Goal: Use online tool/utility: Utilize a website feature to perform a specific function

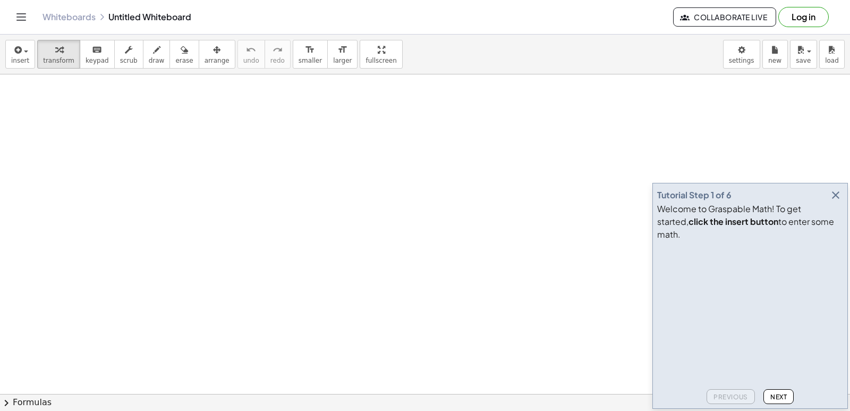
click at [835, 201] on icon "button" at bounding box center [835, 195] width 13 height 13
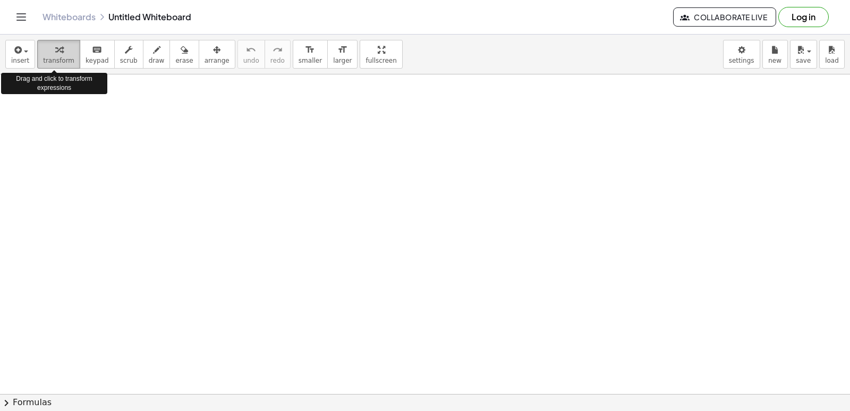
click at [55, 51] on icon "button" at bounding box center [58, 50] width 7 height 13
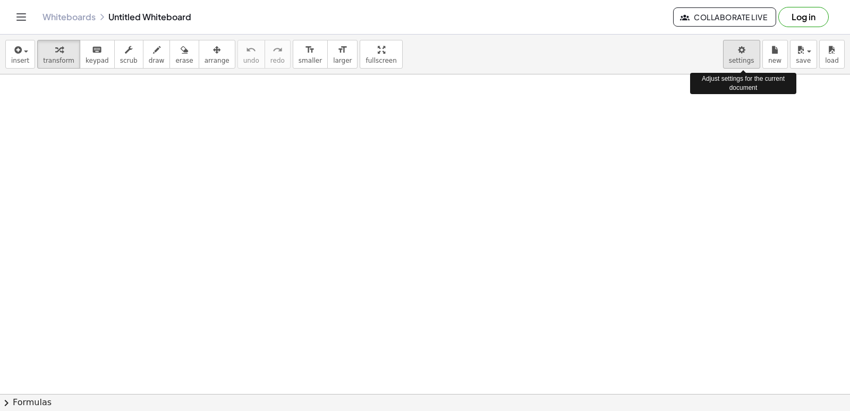
click at [740, 55] on body "Graspable Math Activities Get Started Activity Bank Assigned Work Classes White…" at bounding box center [425, 205] width 850 height 411
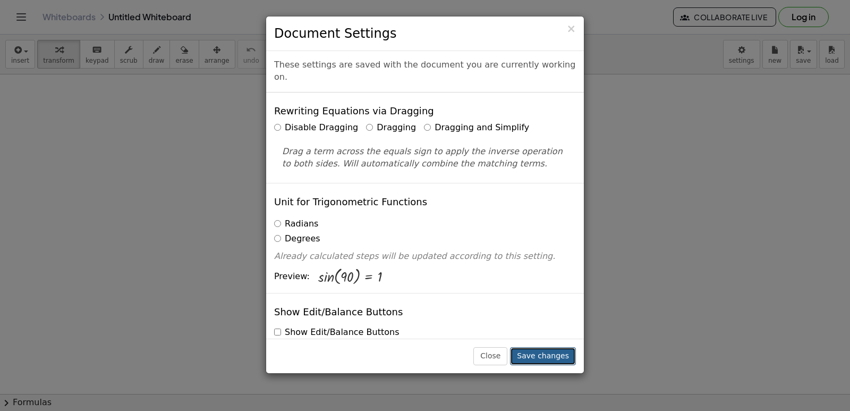
click at [536, 357] on button "Save changes" at bounding box center [543, 356] width 66 height 18
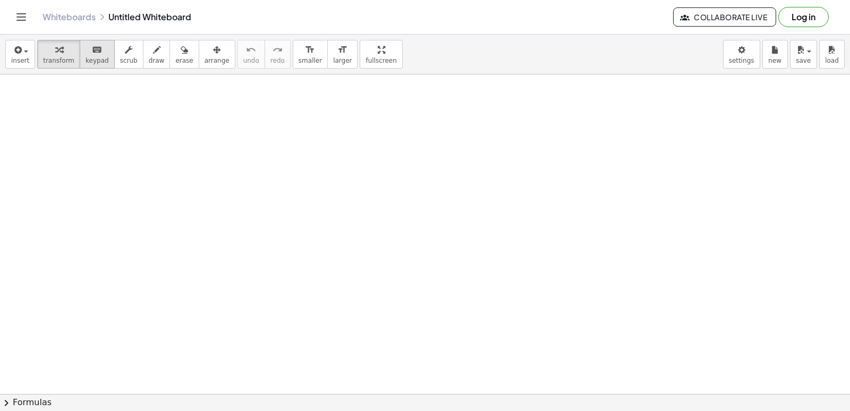
click at [86, 58] on span "keypad" at bounding box center [97, 60] width 23 height 7
drag, startPoint x: 159, startPoint y: 138, endPoint x: 164, endPoint y: 141, distance: 5.6
click at [86, 58] on span "keypad" at bounding box center [97, 60] width 23 height 7
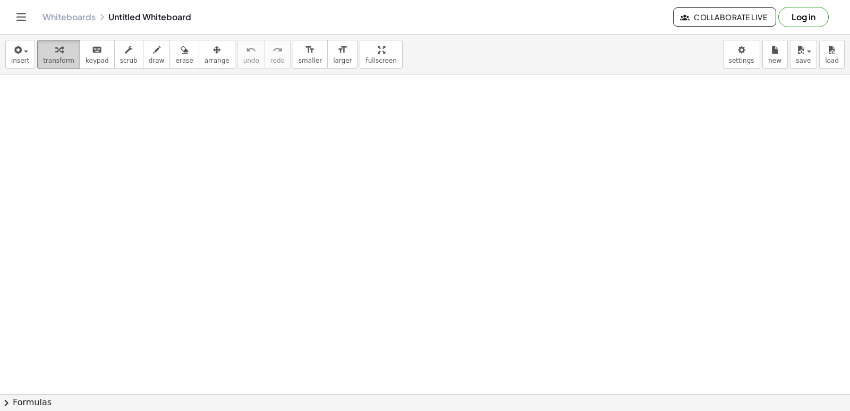
click at [54, 63] on span "transform" at bounding box center [58, 60] width 31 height 7
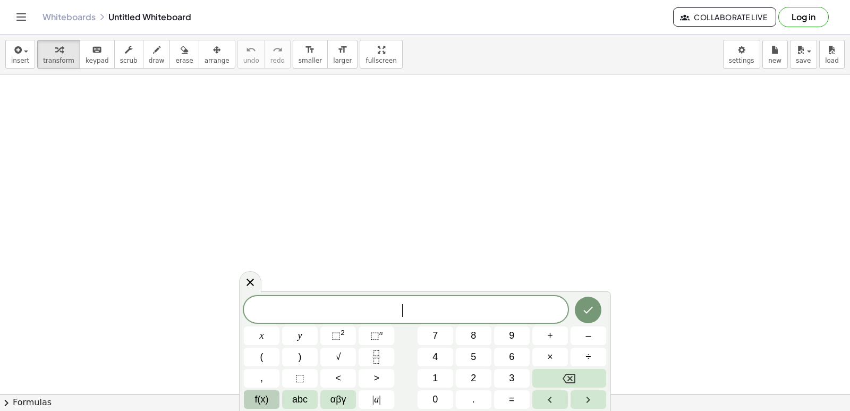
click at [267, 394] on span "f(x)" at bounding box center [262, 399] width 14 height 14
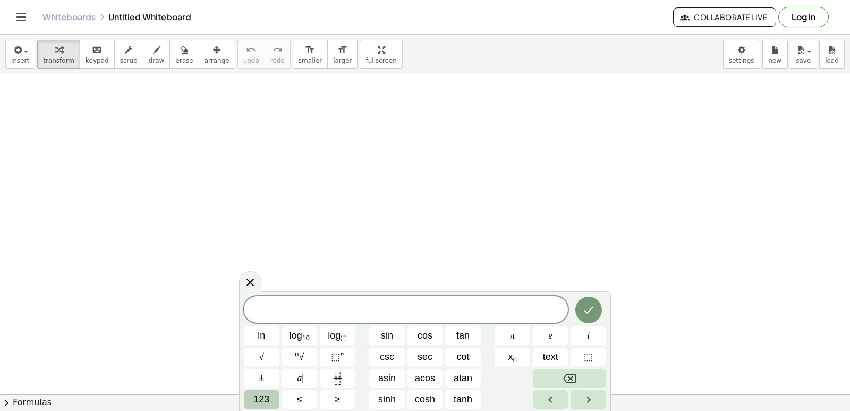
click at [270, 399] on button "123" at bounding box center [262, 399] width 36 height 19
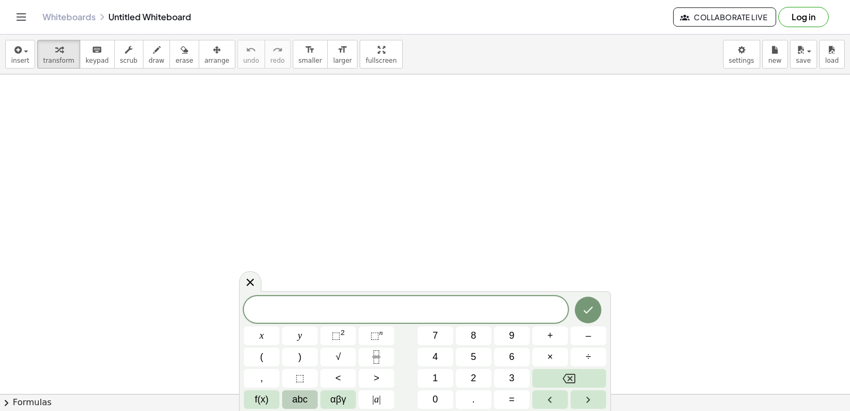
click at [300, 396] on span "abc" at bounding box center [299, 399] width 15 height 14
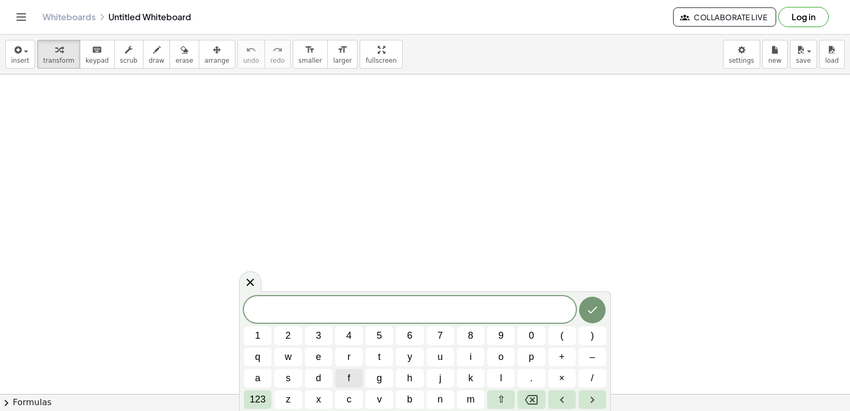
click at [300, 396] on button "z" at bounding box center [288, 399] width 28 height 19
click at [533, 393] on icon "Backspace" at bounding box center [531, 399] width 13 height 13
click at [264, 397] on span "123" at bounding box center [258, 399] width 16 height 14
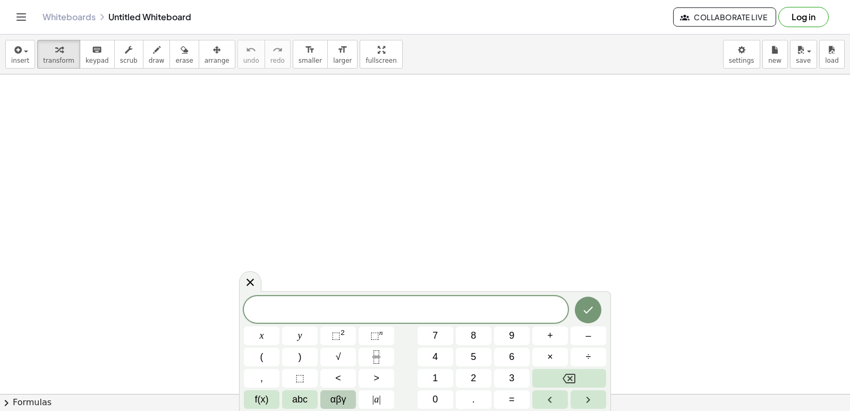
click at [341, 394] on span "αβγ" at bounding box center [338, 399] width 16 height 14
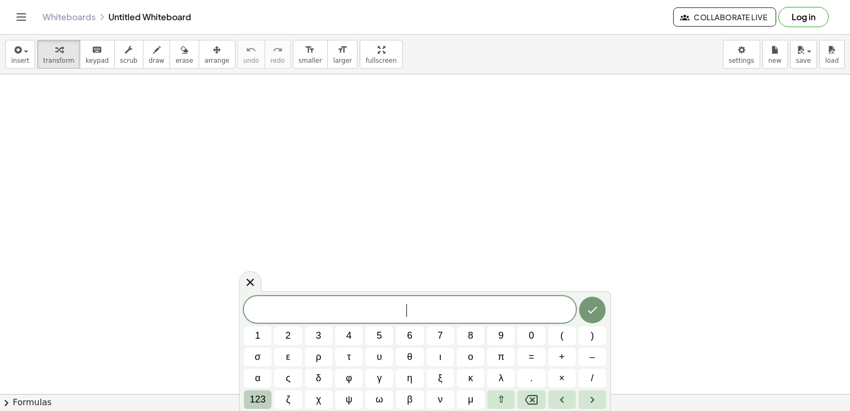
click at [264, 400] on span "123" at bounding box center [258, 399] width 16 height 14
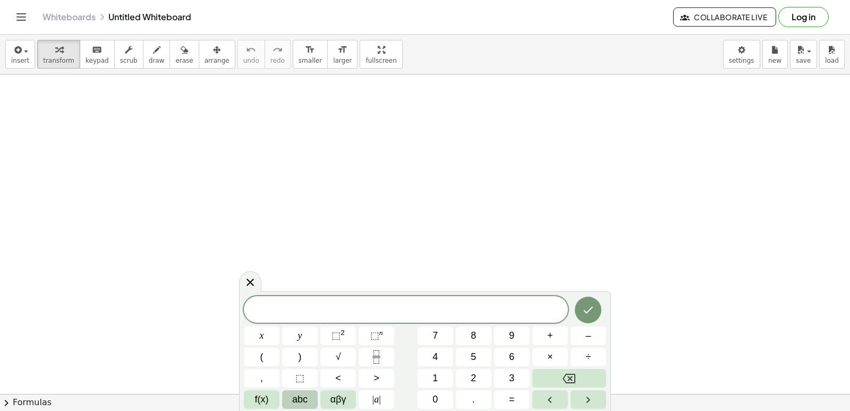
click at [290, 395] on button "abc" at bounding box center [300, 399] width 36 height 19
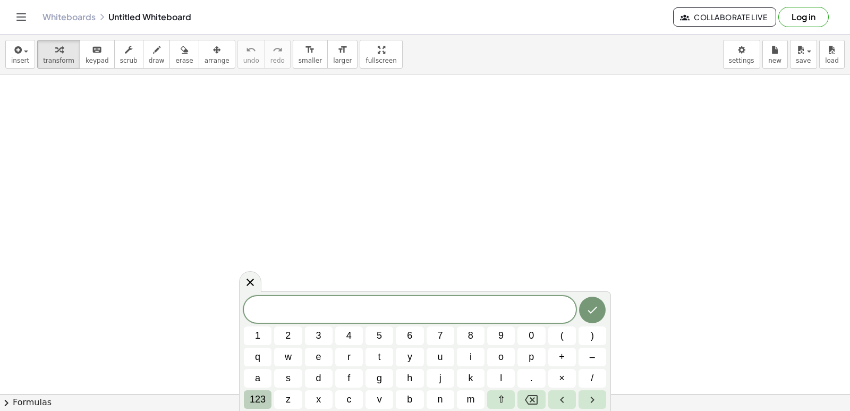
click at [252, 397] on span "123" at bounding box center [258, 399] width 16 height 14
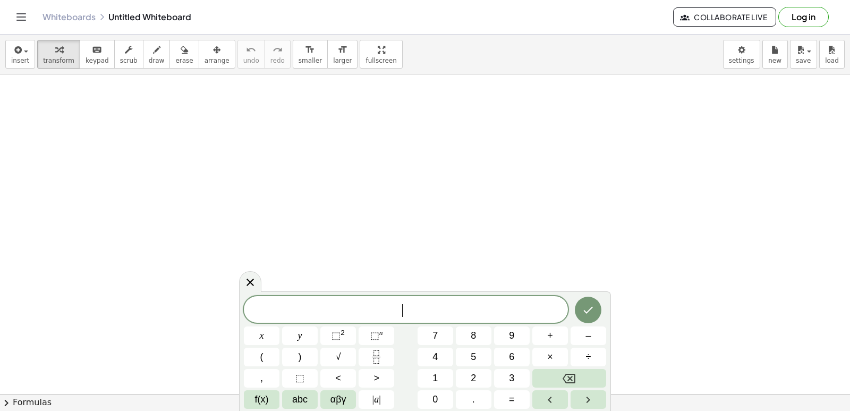
click at [406, 307] on span "​" at bounding box center [406, 310] width 324 height 15
click at [266, 335] on button "x" at bounding box center [262, 335] width 36 height 19
click at [343, 328] on sup "2" at bounding box center [343, 332] width 4 height 8
click at [584, 305] on icon "Done" at bounding box center [588, 307] width 13 height 13
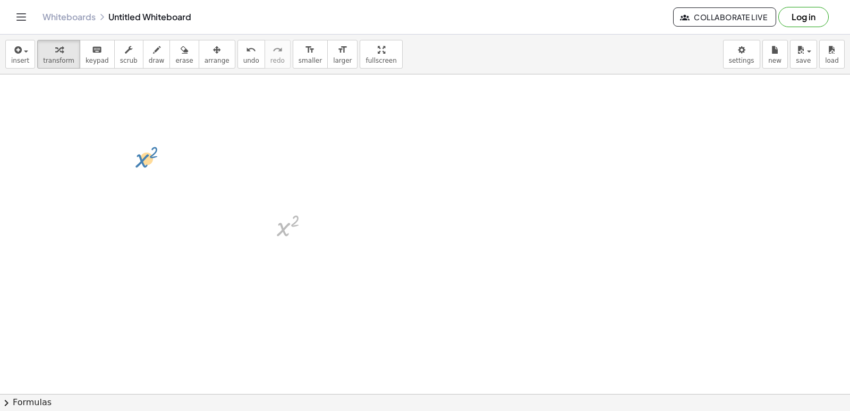
drag, startPoint x: 286, startPoint y: 231, endPoint x: 149, endPoint y: 164, distance: 152.5
click at [206, 59] on span "arrange" at bounding box center [217, 60] width 25 height 7
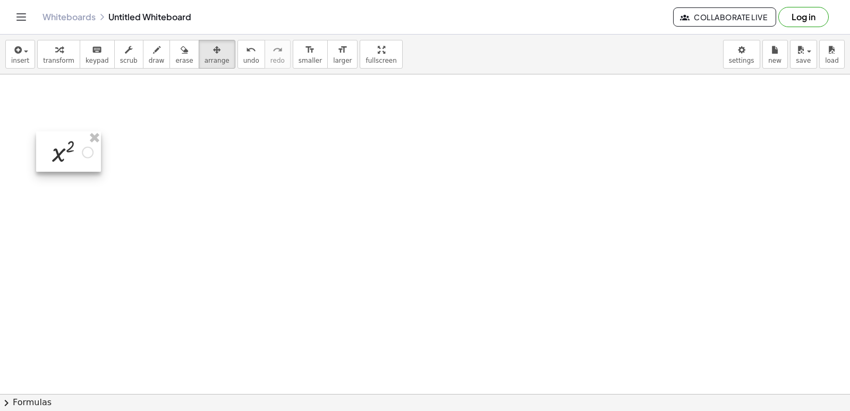
drag, startPoint x: 286, startPoint y: 219, endPoint x: 61, endPoint y: 145, distance: 237.2
click at [61, 145] on div at bounding box center [68, 151] width 65 height 40
click at [71, 65] on button "transform" at bounding box center [58, 54] width 43 height 29
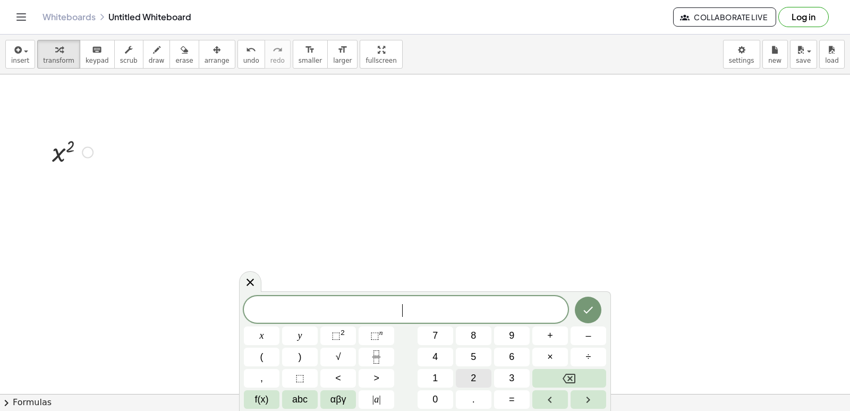
click at [472, 380] on span "2" at bounding box center [473, 378] width 5 height 14
click at [263, 334] on span "x" at bounding box center [262, 335] width 4 height 14
click at [588, 302] on button "Done" at bounding box center [588, 309] width 27 height 27
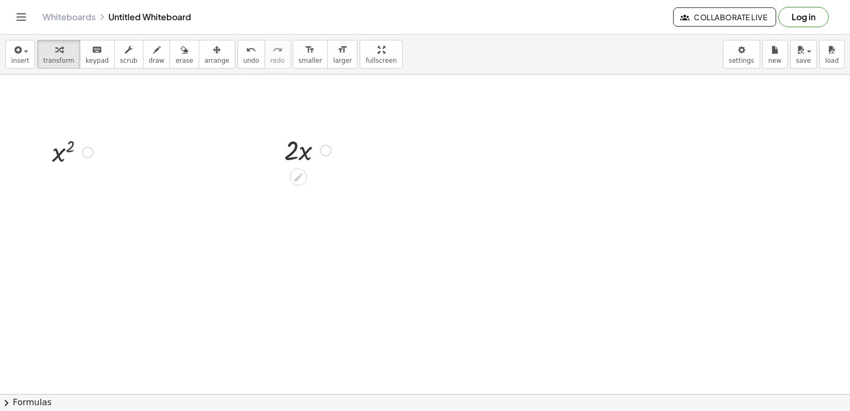
click at [298, 152] on div at bounding box center [307, 149] width 57 height 36
drag, startPoint x: 296, startPoint y: 149, endPoint x: 214, endPoint y: 261, distance: 139.8
drag, startPoint x: 315, startPoint y: 140, endPoint x: 305, endPoint y: 134, distance: 10.8
click at [311, 137] on div at bounding box center [307, 149] width 57 height 36
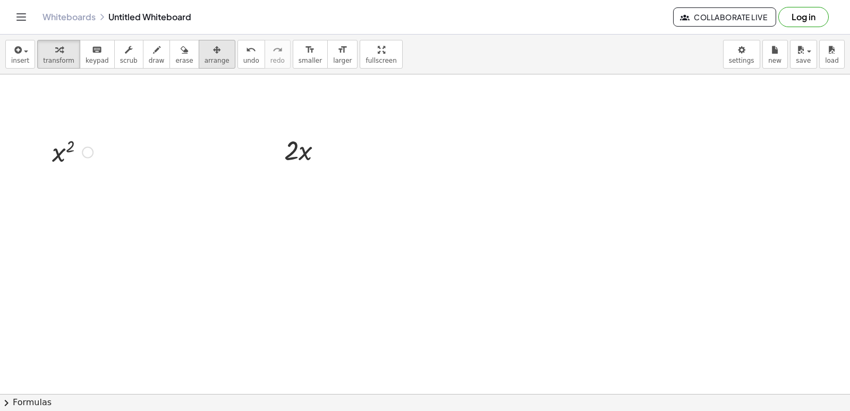
click at [205, 63] on span "arrange" at bounding box center [217, 60] width 25 height 7
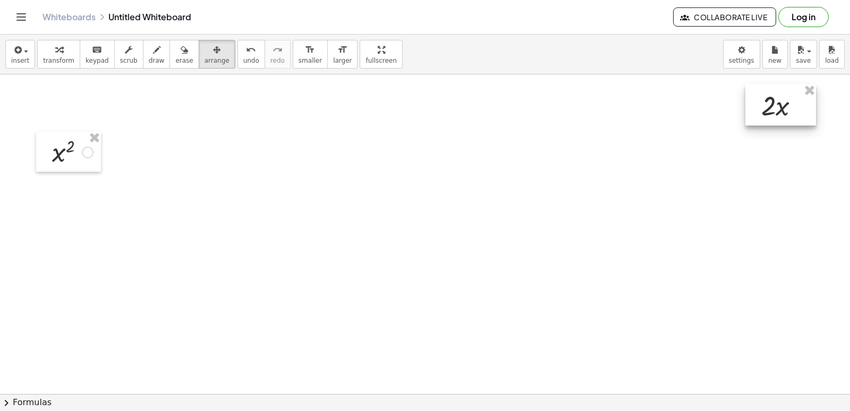
drag, startPoint x: 296, startPoint y: 151, endPoint x: 641, endPoint y: 115, distance: 347.3
click at [765, 106] on div at bounding box center [780, 104] width 71 height 41
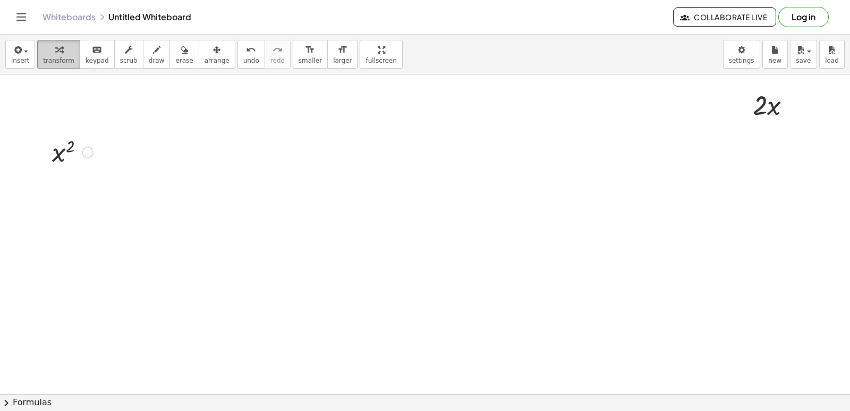
click at [49, 48] on div "button" at bounding box center [58, 49] width 31 height 13
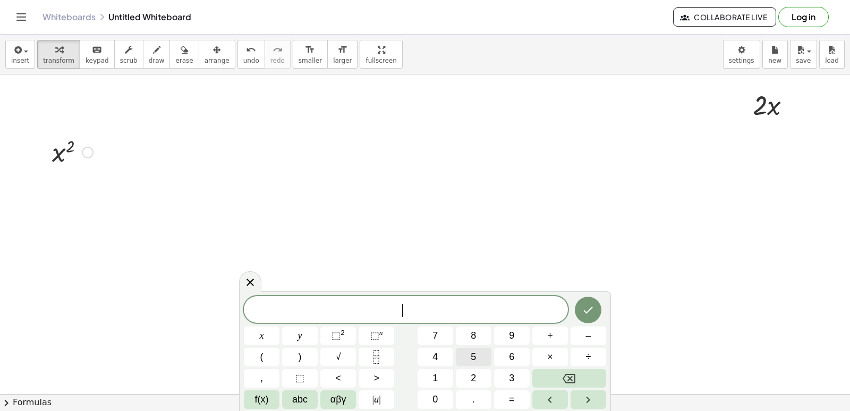
click at [469, 343] on div "​ x y ⬚ 2 ⬚ n 7 8 9 + – ( ) √ 4 5 6 × ÷ , ⬚ < > 1 2 3 f(x) abc αβγ | a | 0 . =" at bounding box center [425, 352] width 362 height 113
click at [267, 337] on button "x" at bounding box center [262, 335] width 36 height 19
click at [386, 338] on button "⬚ n" at bounding box center [377, 335] width 36 height 19
click at [445, 356] on button "4" at bounding box center [436, 356] width 36 height 19
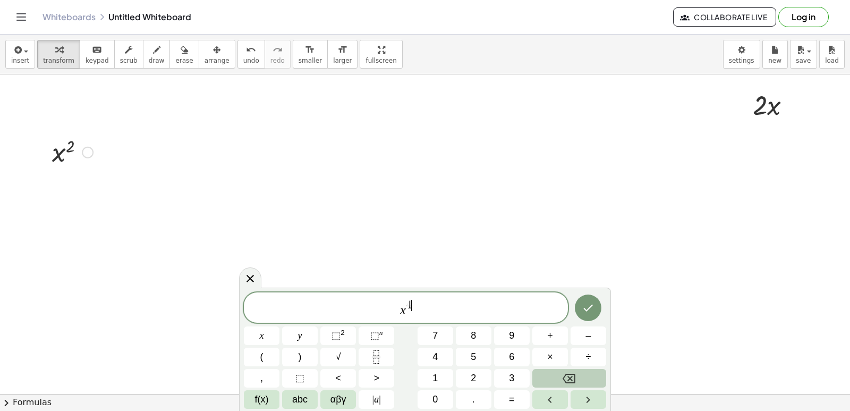
click at [574, 367] on div "x 4 ​ x y ⬚ 2 ⬚ n 7 8 9 + – ( ) √ 4 5 6 × ÷ , ⬚ < > 1 2 3 f(x) abc αβγ | a | 0 …" at bounding box center [425, 350] width 362 height 116
click at [573, 367] on div "x 4 x y ⬚ 2 ⬚ n 7 8 9 + – ( ) √ 4 5 6 × ÷ , ⬚ < > 1 2 3 f(x) abc αβγ | a | 0 . =" at bounding box center [425, 350] width 362 height 116
click at [567, 378] on icon "Backspace" at bounding box center [569, 378] width 13 height 13
click at [566, 378] on icon "Backspace" at bounding box center [569, 378] width 13 height 13
click at [551, 376] on button "Backspace" at bounding box center [569, 378] width 74 height 19
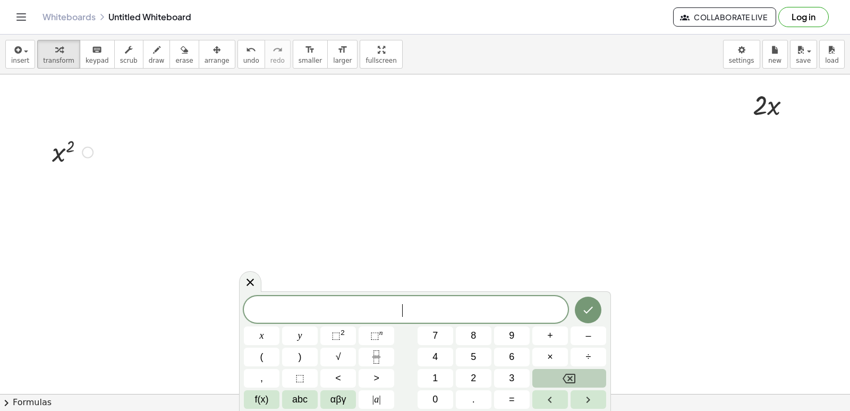
click at [553, 375] on button "Backspace" at bounding box center [569, 378] width 74 height 19
click at [477, 349] on button "5" at bounding box center [474, 356] width 36 height 19
click at [260, 334] on span "x" at bounding box center [262, 335] width 4 height 14
click at [374, 329] on span "⬚ n" at bounding box center [376, 335] width 13 height 14
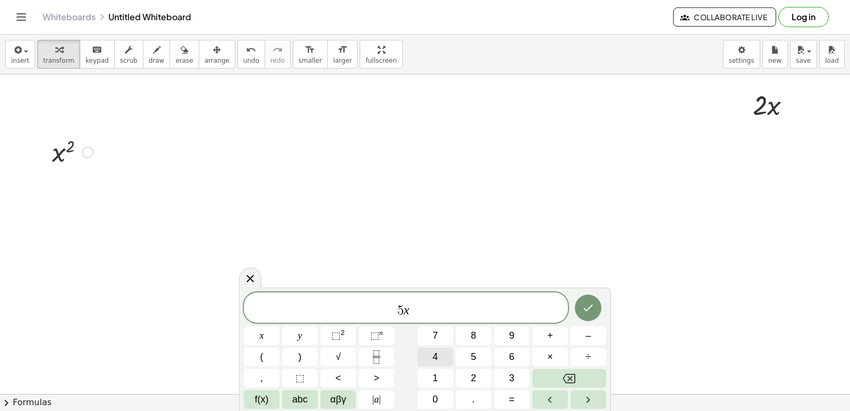
click at [418, 358] on button "4" at bounding box center [436, 356] width 36 height 19
click at [575, 308] on button "Done" at bounding box center [588, 307] width 27 height 27
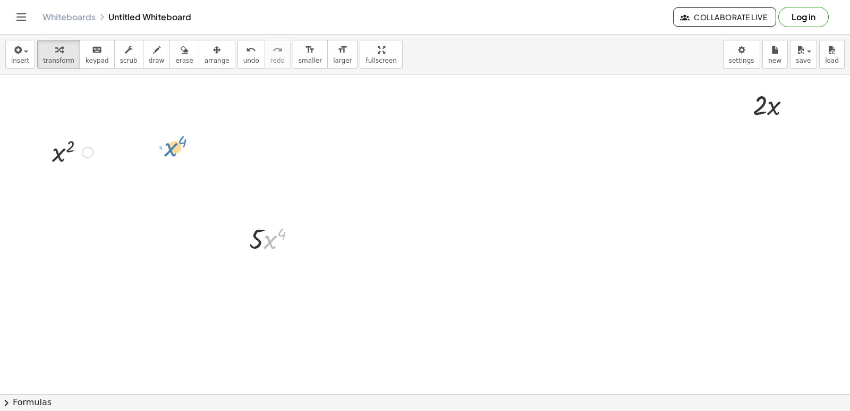
drag, startPoint x: 266, startPoint y: 240, endPoint x: 165, endPoint y: 147, distance: 137.2
click at [273, 247] on div at bounding box center [277, 238] width 66 height 36
drag, startPoint x: 193, startPoint y: 51, endPoint x: 192, endPoint y: 76, distance: 25.0
click at [205, 55] on div "button" at bounding box center [217, 49] width 25 height 13
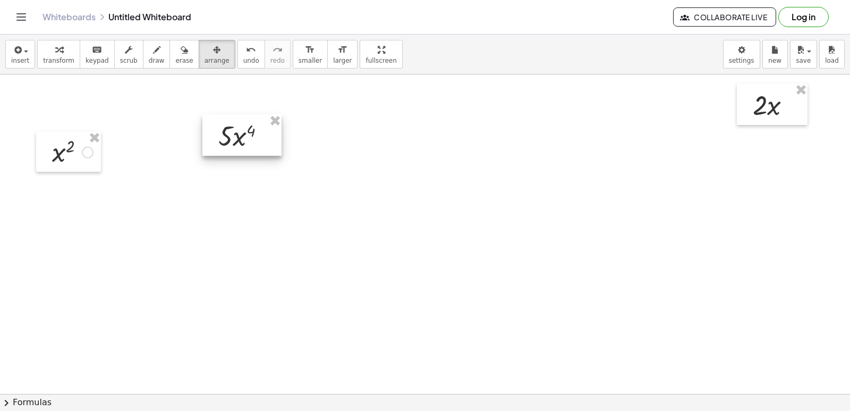
drag, startPoint x: 271, startPoint y: 238, endPoint x: 240, endPoint y: 133, distance: 109.8
click at [240, 133] on div at bounding box center [241, 134] width 79 height 41
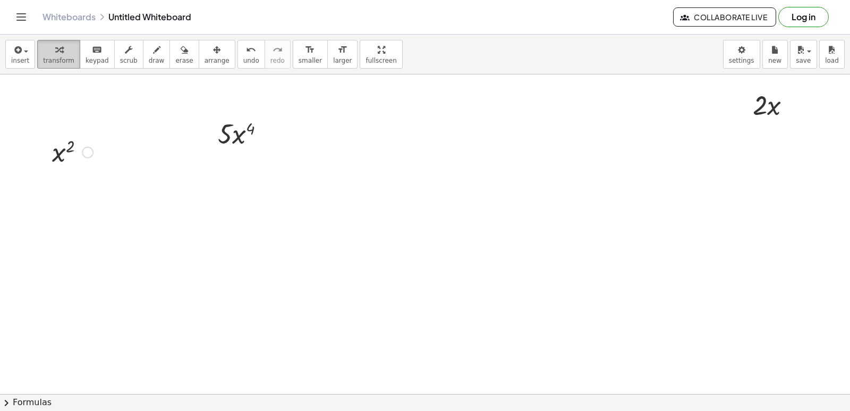
click at [72, 48] on button "transform" at bounding box center [58, 54] width 43 height 29
drag, startPoint x: 64, startPoint y: 156, endPoint x: 69, endPoint y: 139, distance: 17.1
click at [69, 139] on div at bounding box center [73, 151] width 52 height 35
click at [213, 50] on icon "button" at bounding box center [216, 50] width 7 height 13
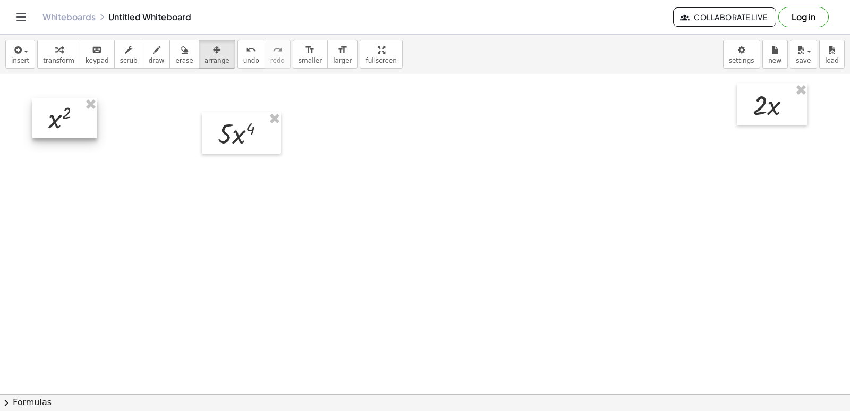
drag, startPoint x: 70, startPoint y: 148, endPoint x: 66, endPoint y: 114, distance: 33.7
click at [66, 114] on div at bounding box center [64, 118] width 65 height 40
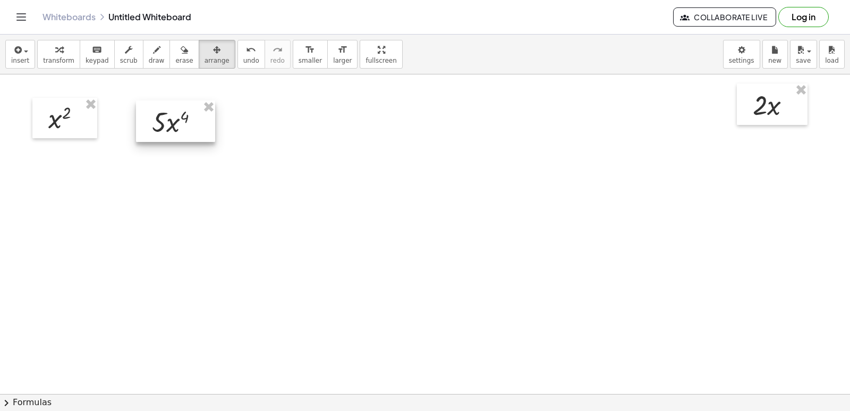
drag, startPoint x: 206, startPoint y: 128, endPoint x: 140, endPoint y: 116, distance: 66.9
click at [140, 116] on div at bounding box center [175, 120] width 79 height 41
click at [59, 55] on div "button" at bounding box center [58, 49] width 31 height 13
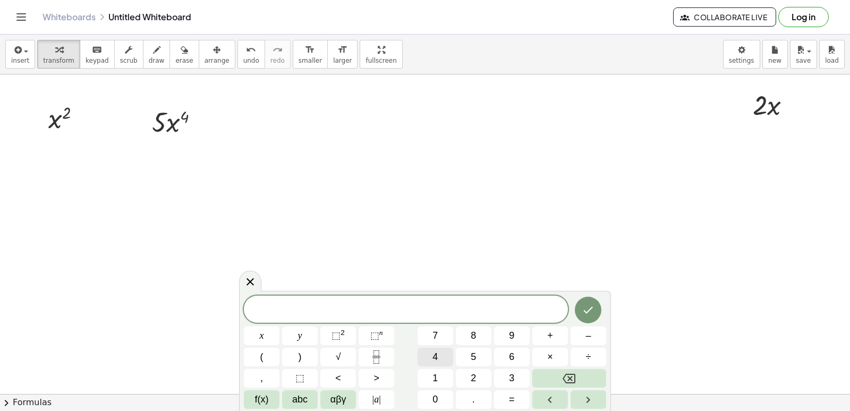
click at [434, 366] on div "x y ⬚ 2 ⬚ n 7 8 9 + – ( ) √ 4 5 6 × ÷ , ⬚ < > 1 2 3 f(x) abc αβγ | a | 0 . =" at bounding box center [425, 351] width 362 height 113
click at [441, 378] on button "1" at bounding box center [436, 378] width 36 height 19
click at [437, 397] on span "0" at bounding box center [434, 399] width 5 height 14
click at [270, 331] on button "x" at bounding box center [262, 335] width 36 height 19
click at [370, 332] on span "⬚" at bounding box center [374, 335] width 9 height 11
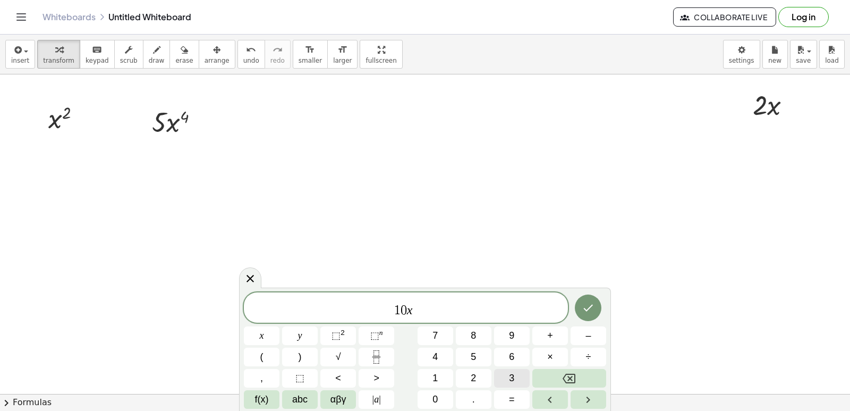
click at [505, 372] on button "3" at bounding box center [512, 378] width 36 height 19
click at [549, 332] on span "+" at bounding box center [550, 335] width 6 height 14
click at [472, 370] on button "2" at bounding box center [474, 378] width 36 height 19
click at [269, 326] on div "1 0 x 3 + 2 ​ x y ⬚ 2 ⬚ n 7 8 9 + – ( ) √ 4 5 6 × ÷ , ⬚ < > 1 2 3 f(x) abc αβγ …" at bounding box center [425, 350] width 362 height 116
click at [271, 335] on button "x" at bounding box center [262, 335] width 36 height 19
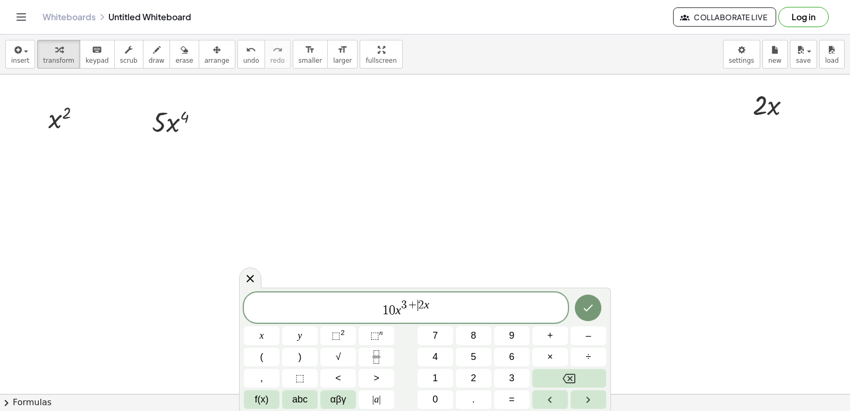
click at [414, 307] on span "+" at bounding box center [412, 306] width 11 height 12
click at [543, 369] on button "Backspace" at bounding box center [569, 378] width 74 height 19
click at [548, 339] on span "+" at bounding box center [550, 335] width 6 height 14
click at [591, 303] on icon "Done" at bounding box center [588, 307] width 13 height 13
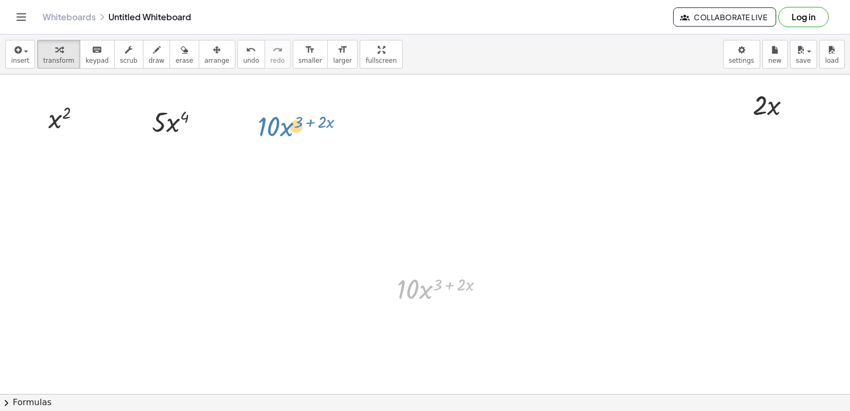
drag, startPoint x: 423, startPoint y: 293, endPoint x: 297, endPoint y: 126, distance: 209.3
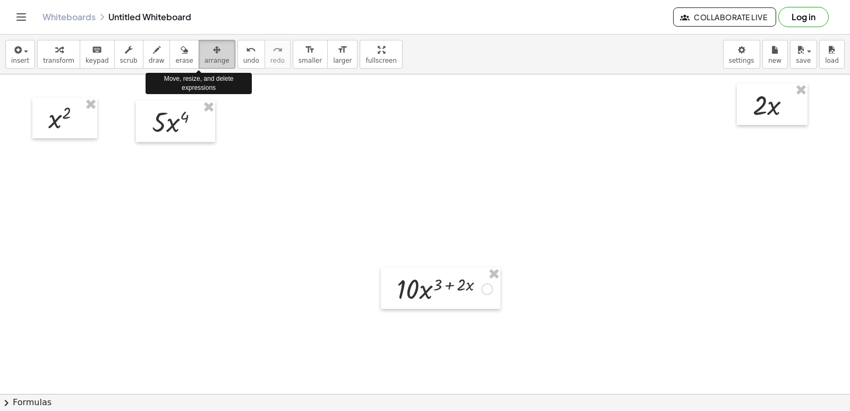
click at [213, 56] on icon "button" at bounding box center [216, 50] width 7 height 13
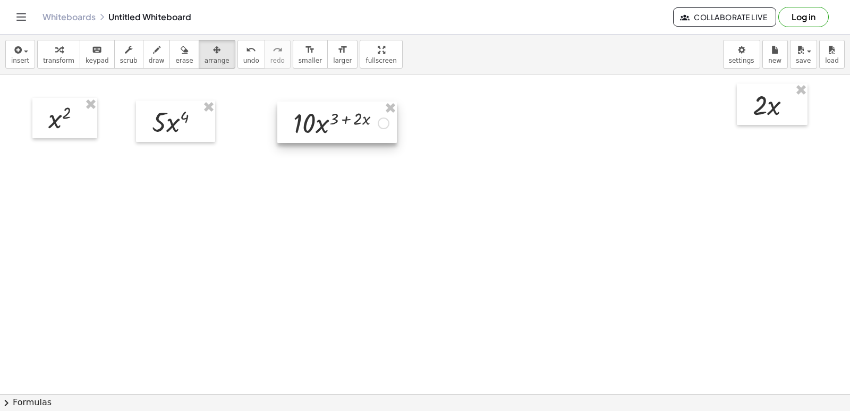
drag, startPoint x: 476, startPoint y: 301, endPoint x: 372, endPoint y: 135, distance: 195.5
click at [372, 135] on div at bounding box center [337, 121] width 120 height 41
click at [49, 50] on div "button" at bounding box center [58, 49] width 31 height 13
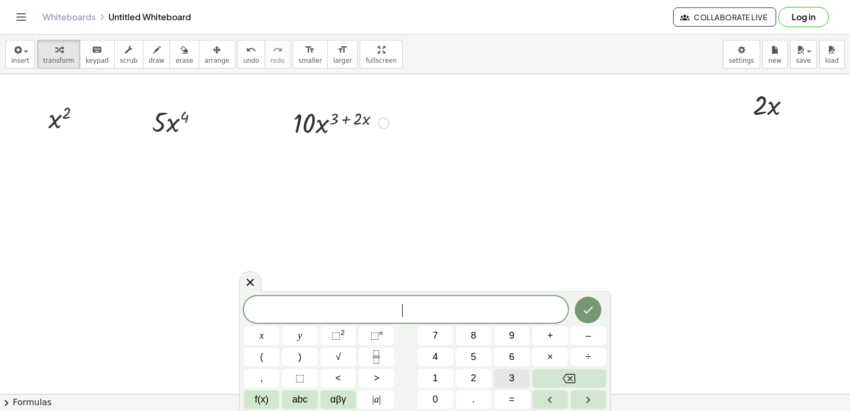
click at [513, 377] on span "3" at bounding box center [511, 378] width 5 height 14
click at [272, 376] on button "," at bounding box center [262, 378] width 36 height 19
click at [437, 373] on button "1" at bounding box center [436, 378] width 36 height 19
click at [265, 327] on button "x" at bounding box center [262, 335] width 36 height 19
click at [383, 332] on button "⬚ n" at bounding box center [377, 335] width 36 height 19
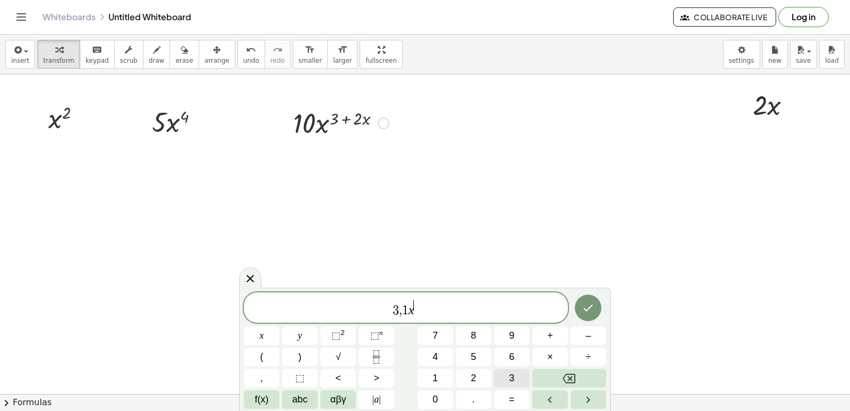
click at [503, 376] on button "3" at bounding box center [512, 378] width 36 height 19
click at [430, 310] on span "3 , 1 x 3 ​" at bounding box center [406, 308] width 324 height 19
click at [547, 335] on span "+" at bounding box center [550, 335] width 6 height 14
click at [481, 375] on button "2" at bounding box center [474, 378] width 36 height 19
click at [270, 339] on button "x" at bounding box center [262, 335] width 36 height 19
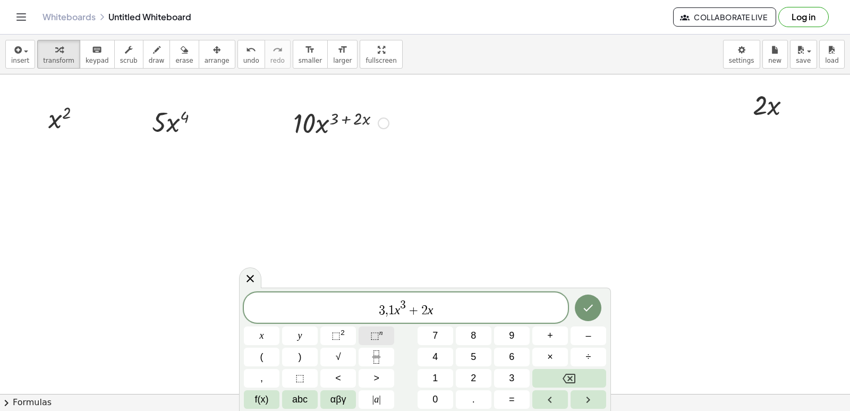
click at [377, 332] on span "⬚" at bounding box center [374, 335] width 9 height 11
click at [441, 372] on button "1" at bounding box center [436, 378] width 36 height 19
click at [445, 317] on span "3 , 1 x 3 + 2 x 1 ​" at bounding box center [406, 308] width 324 height 19
click at [266, 334] on button "x" at bounding box center [262, 335] width 36 height 19
click at [373, 332] on span "⬚" at bounding box center [374, 335] width 9 height 11
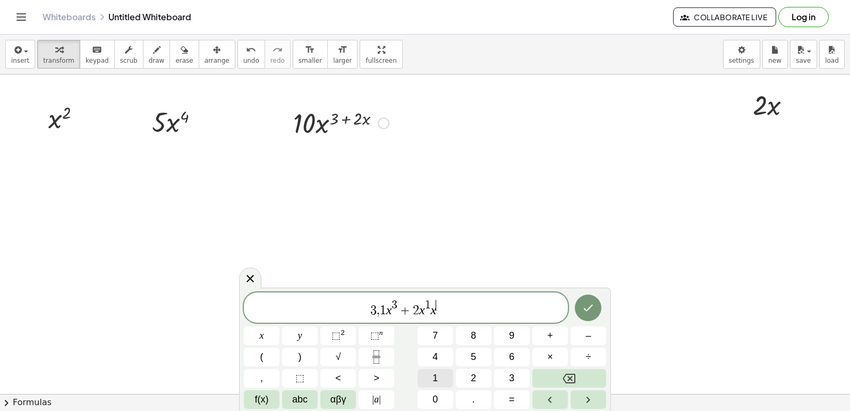
click at [431, 371] on button "1" at bounding box center [436, 378] width 36 height 19
click at [593, 332] on button "–" at bounding box center [589, 335] width 36 height 19
click at [448, 376] on button "1" at bounding box center [436, 378] width 36 height 19
click at [372, 311] on span "1" at bounding box center [374, 310] width 6 height 13
click at [585, 377] on button "Backspace" at bounding box center [569, 378] width 74 height 19
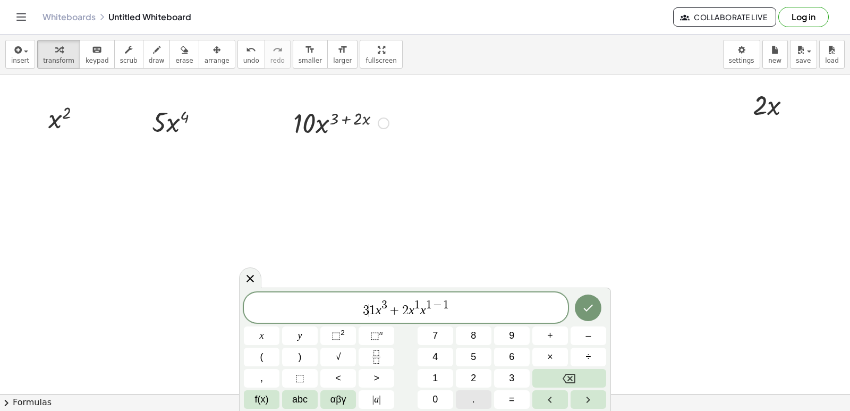
click at [468, 398] on button "." at bounding box center [474, 399] width 36 height 19
click at [375, 309] on span "1" at bounding box center [374, 310] width 6 height 13
click at [435, 394] on span "0" at bounding box center [434, 399] width 5 height 14
click at [578, 305] on button "Done" at bounding box center [588, 307] width 27 height 27
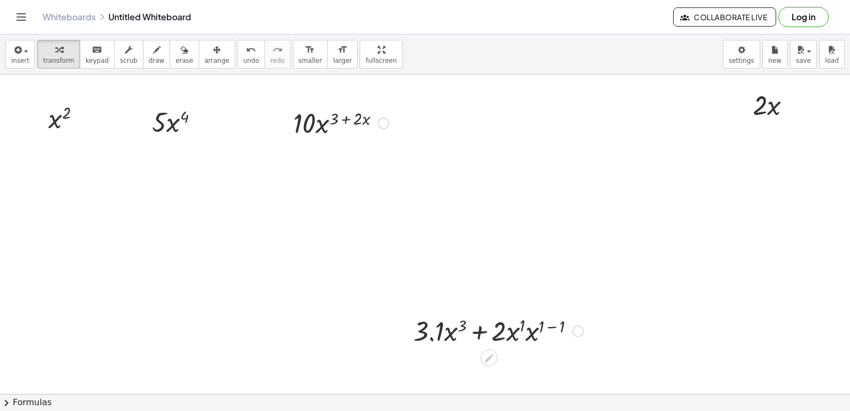
click at [455, 331] on div at bounding box center [498, 330] width 181 height 36
click at [181, 57] on button "erase" at bounding box center [183, 54] width 29 height 29
click at [205, 55] on div "button" at bounding box center [217, 49] width 25 height 13
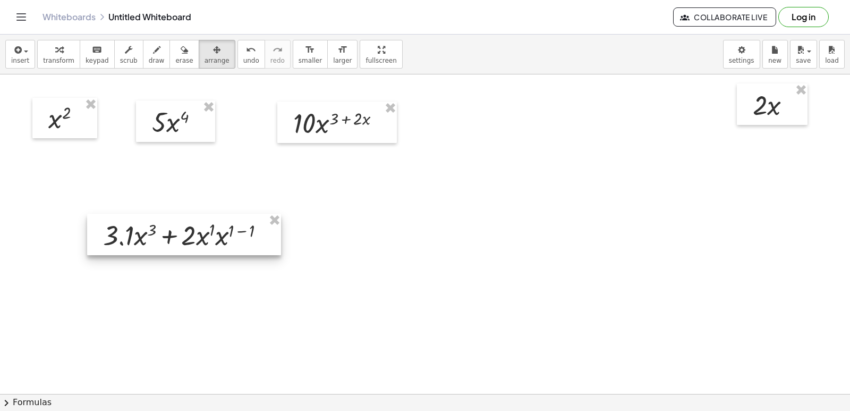
drag, startPoint x: 432, startPoint y: 313, endPoint x: 122, endPoint y: 218, distance: 324.7
click at [122, 218] on div at bounding box center [184, 234] width 194 height 41
click at [67, 50] on div "button" at bounding box center [58, 49] width 31 height 13
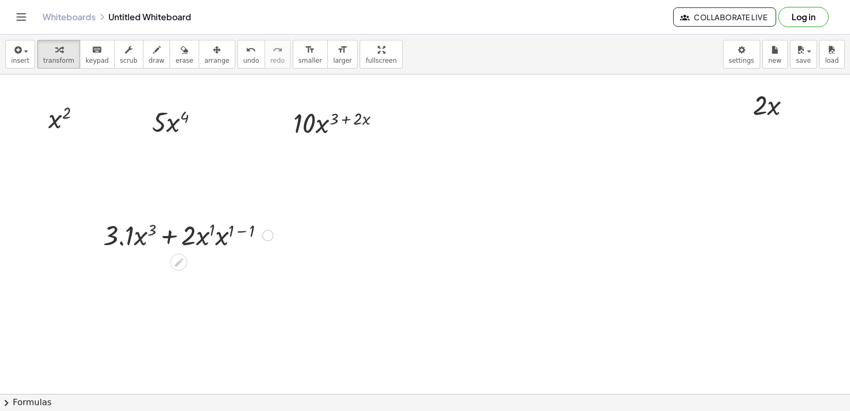
click at [143, 233] on div at bounding box center [188, 234] width 181 height 36
click at [179, 264] on icon at bounding box center [178, 262] width 11 height 11
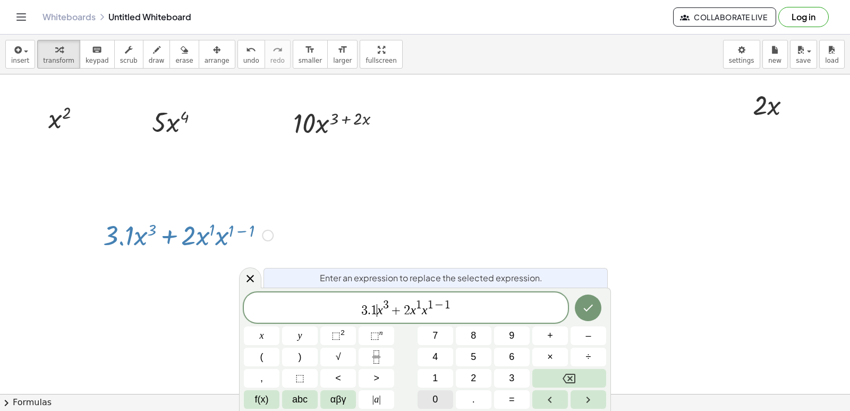
click at [438, 395] on span "0" at bounding box center [434, 399] width 5 height 14
click at [580, 305] on button "Done" at bounding box center [588, 307] width 27 height 27
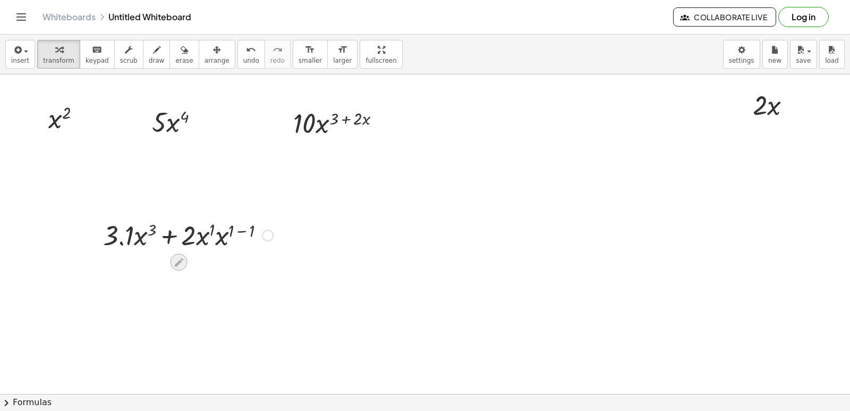
click at [179, 261] on icon at bounding box center [179, 262] width 9 height 9
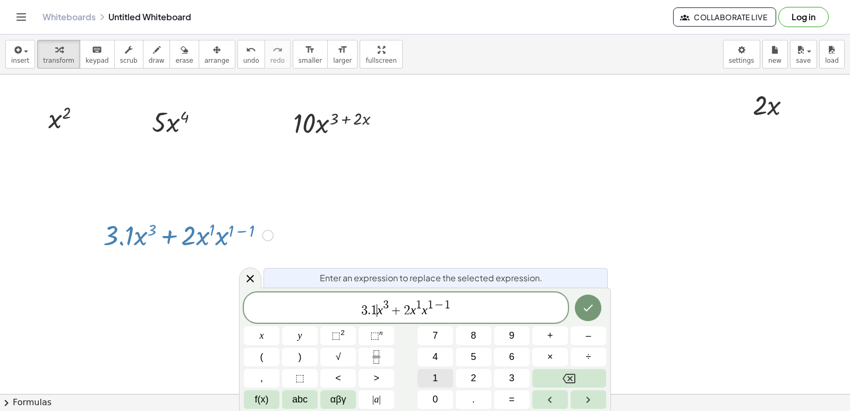
click at [429, 386] on button "1" at bounding box center [436, 378] width 36 height 19
click at [554, 376] on button "Backspace" at bounding box center [569, 378] width 74 height 19
click at [427, 396] on button "0" at bounding box center [436, 399] width 36 height 19
click at [591, 311] on icon "Done" at bounding box center [588, 307] width 13 height 13
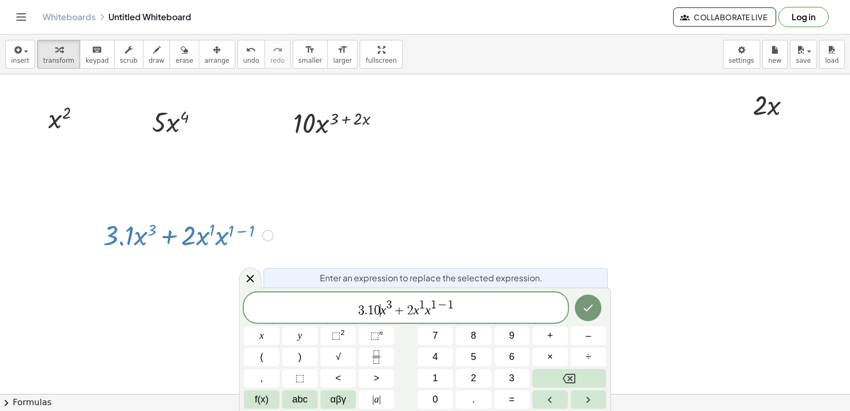
click at [588, 314] on icon "Done" at bounding box center [588, 307] width 13 height 13
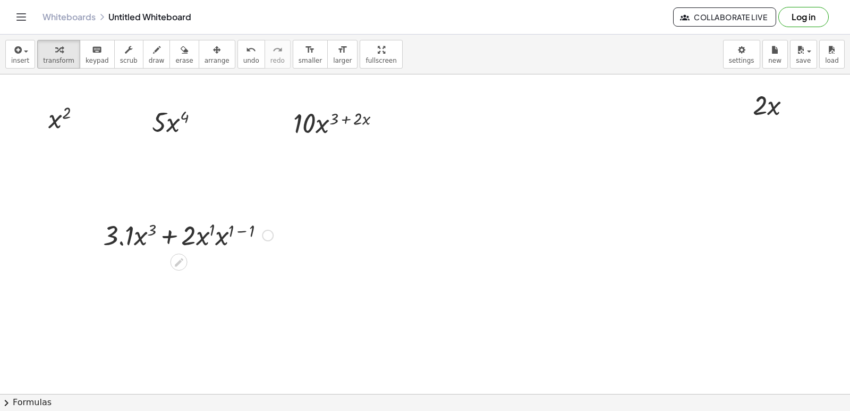
click at [268, 237] on div at bounding box center [268, 236] width 12 height 12
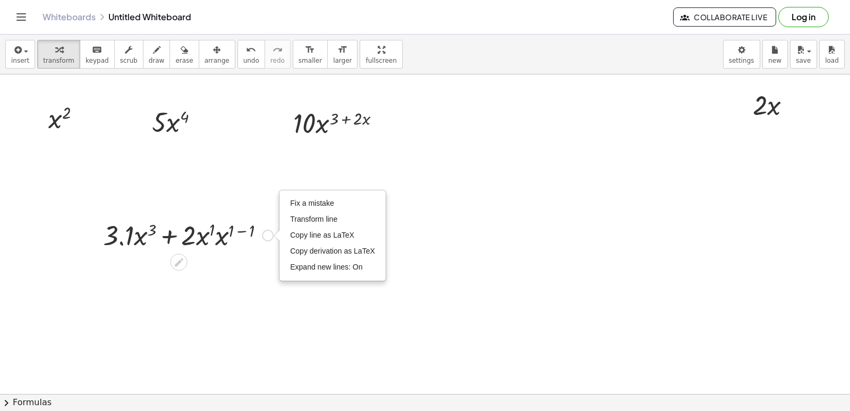
click at [198, 230] on div at bounding box center [188, 234] width 181 height 36
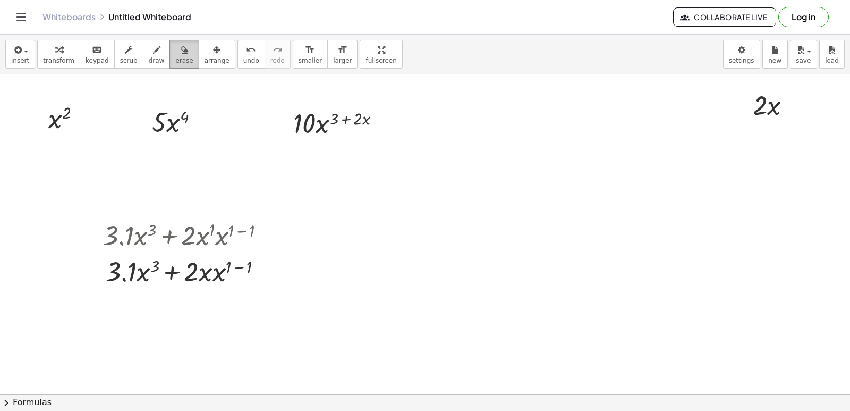
click at [175, 47] on div "button" at bounding box center [184, 49] width 18 height 13
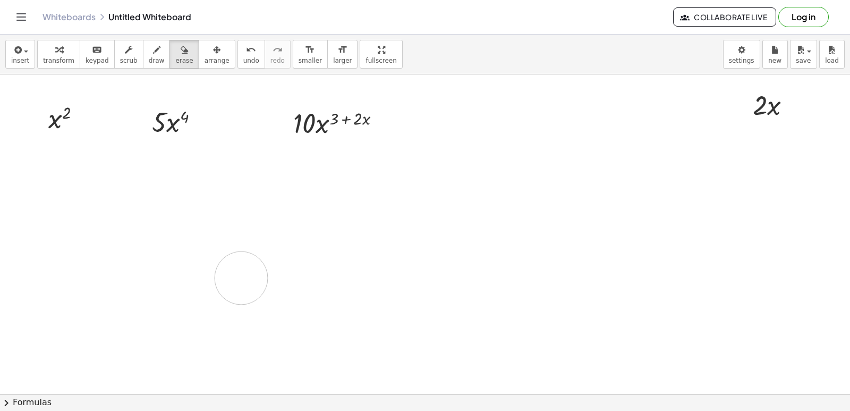
drag, startPoint x: 142, startPoint y: 225, endPoint x: 200, endPoint y: 228, distance: 58.5
drag, startPoint x: 138, startPoint y: 218, endPoint x: 102, endPoint y: 212, distance: 36.7
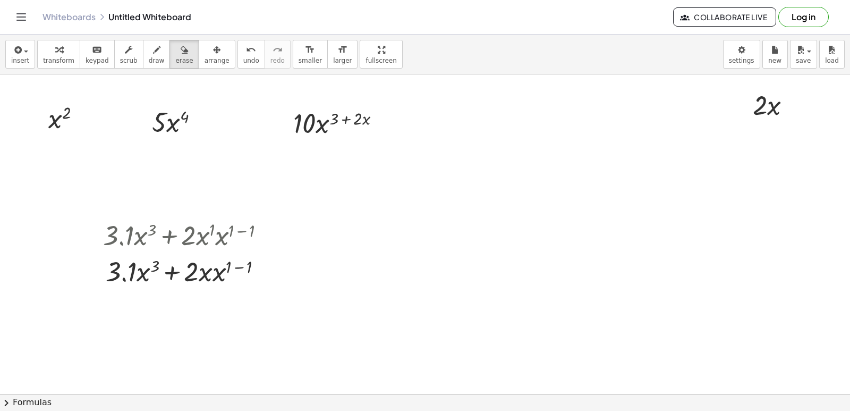
drag, startPoint x: 135, startPoint y: 234, endPoint x: 199, endPoint y: 260, distance: 69.1
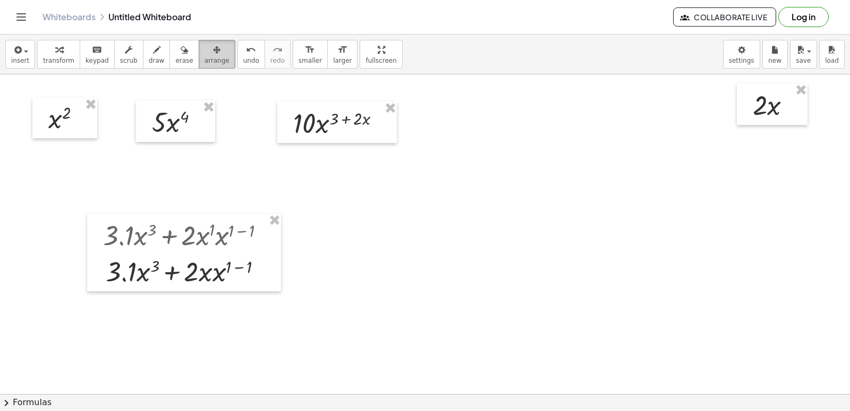
click at [205, 55] on div "button" at bounding box center [217, 49] width 25 height 13
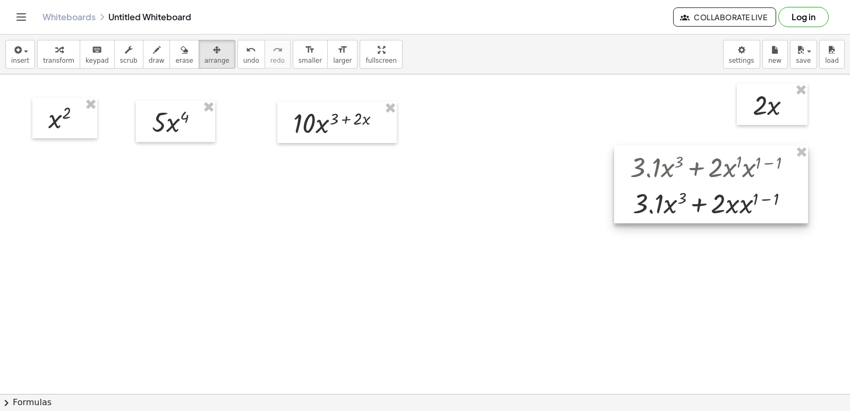
drag, startPoint x: 190, startPoint y: 230, endPoint x: 717, endPoint y: 160, distance: 532.1
click at [717, 160] on div at bounding box center [711, 185] width 194 height 78
click at [55, 52] on icon "button" at bounding box center [58, 50] width 7 height 13
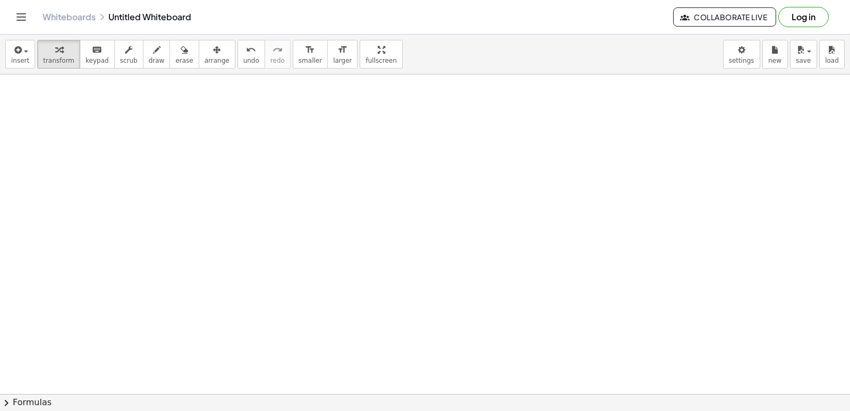
click at [219, 129] on div at bounding box center [425, 216] width 850 height 708
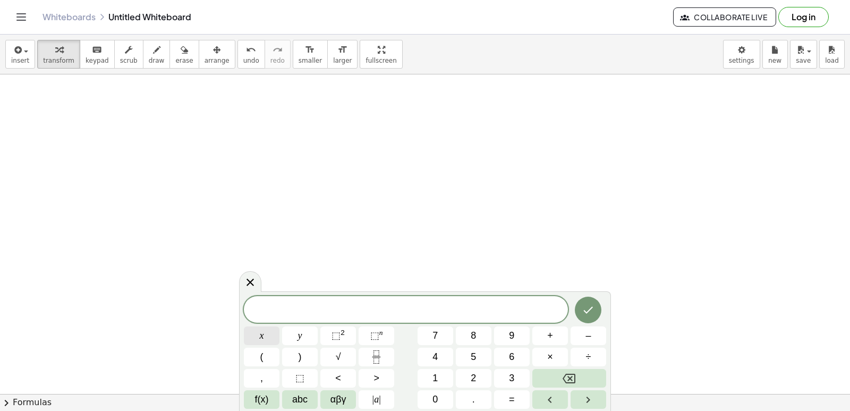
click at [261, 342] on span "x" at bounding box center [262, 335] width 4 height 14
click at [384, 337] on button "⬚ n" at bounding box center [377, 335] width 36 height 19
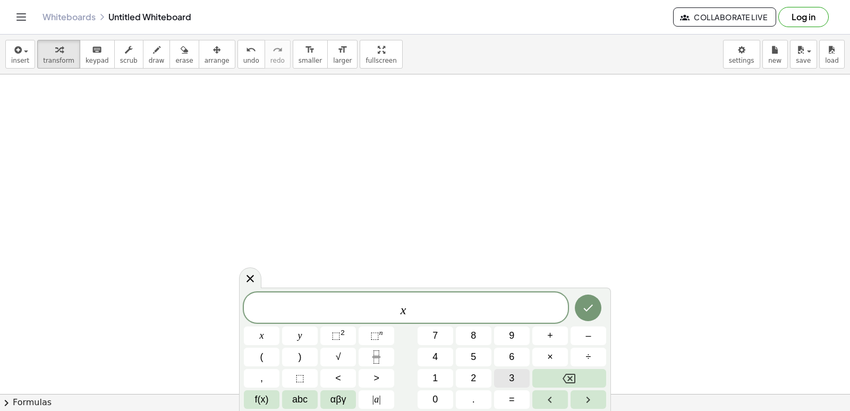
click at [509, 369] on button "3" at bounding box center [512, 378] width 36 height 19
click at [593, 341] on button "–" at bounding box center [589, 335] width 36 height 19
click at [470, 375] on button "2" at bounding box center [474, 378] width 36 height 19
click at [277, 333] on button "x" at bounding box center [262, 335] width 36 height 19
click at [563, 372] on icon "Backspace" at bounding box center [569, 378] width 13 height 13
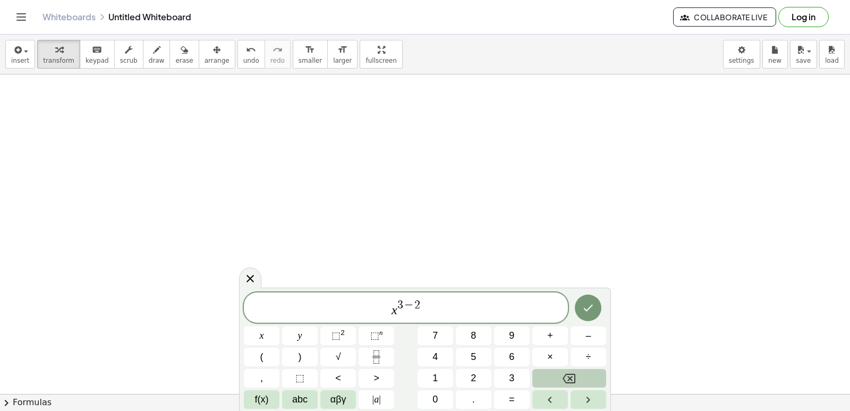
click at [563, 370] on button "Backspace" at bounding box center [569, 378] width 74 height 19
click at [563, 369] on button "Backspace" at bounding box center [569, 378] width 74 height 19
click at [563, 368] on div "x 3 ​ x y ⬚ 2 ⬚ n 7 8 9 + – ( ) √ 4 5 6 × ÷ , ⬚ < > 1 2 3 f(x) abc αβγ | a | 0 …" at bounding box center [425, 350] width 362 height 116
click at [563, 367] on div "x 3 x y ⬚ 2 ⬚ n 7 8 9 + – ( ) √ 4 5 6 × ÷ , ⬚ < > 1 2 3 f(x) abc αβγ | a | 0 . =" at bounding box center [425, 350] width 362 height 116
click at [563, 369] on button "Backspace" at bounding box center [569, 378] width 74 height 19
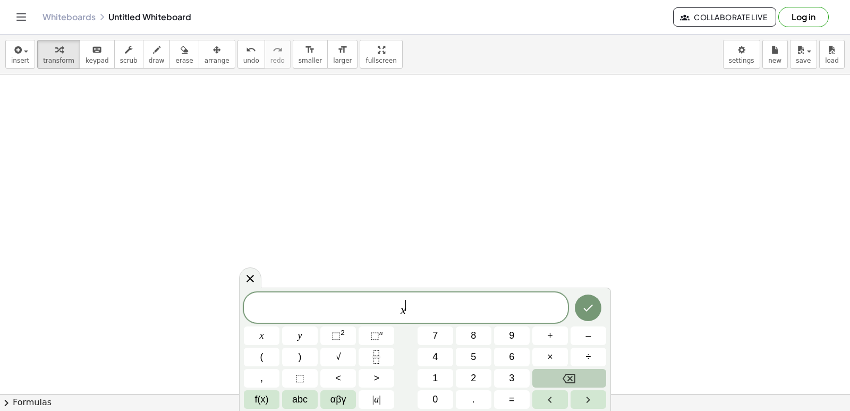
click at [563, 369] on button "Backspace" at bounding box center [569, 378] width 74 height 19
click at [554, 367] on div "x x y ⬚ 2 ⬚ n 7 8 9 + – ( ) √ 4 5 6 × ÷ , ⬚ < > 1 2 3 f(x) abc αβγ | a | 0 . =" at bounding box center [425, 352] width 362 height 113
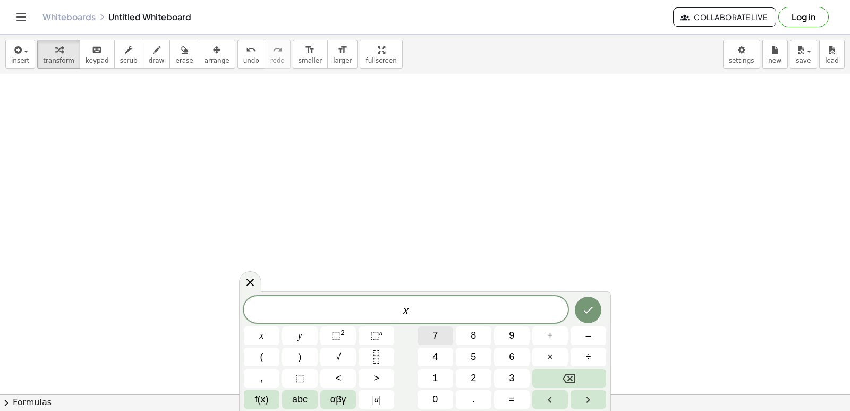
click at [445, 333] on button "7" at bounding box center [436, 335] width 36 height 19
click at [273, 337] on button "x" at bounding box center [262, 335] width 36 height 19
click at [548, 371] on button "Backspace" at bounding box center [569, 378] width 74 height 19
click at [545, 372] on button "Backspace" at bounding box center [569, 378] width 74 height 19
click at [543, 372] on button "Backspace" at bounding box center [569, 378] width 74 height 19
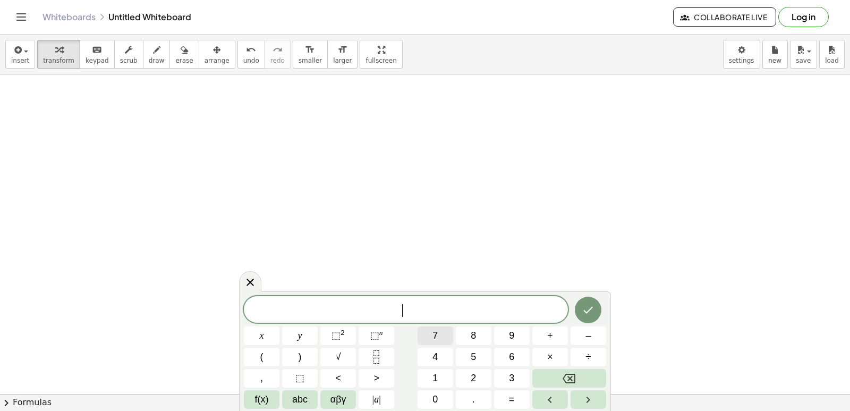
click at [435, 332] on span "7" at bounding box center [434, 335] width 5 height 14
click at [262, 337] on span "x" at bounding box center [262, 335] width 4 height 14
click at [389, 333] on button "⬚ n" at bounding box center [377, 335] width 36 height 19
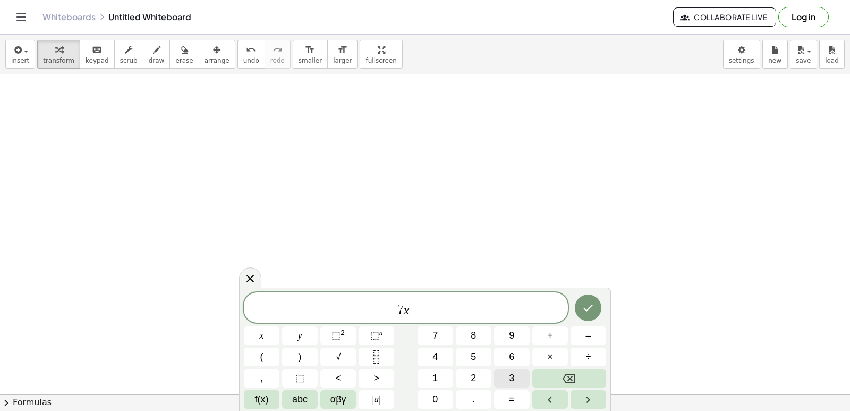
click at [504, 376] on button "3" at bounding box center [512, 378] width 36 height 19
click at [419, 314] on span "7 x 3 ​" at bounding box center [406, 308] width 324 height 19
click at [590, 335] on span "–" at bounding box center [587, 335] width 5 height 14
click at [479, 374] on button "2" at bounding box center [474, 378] width 36 height 19
click at [278, 333] on button "x" at bounding box center [262, 335] width 36 height 19
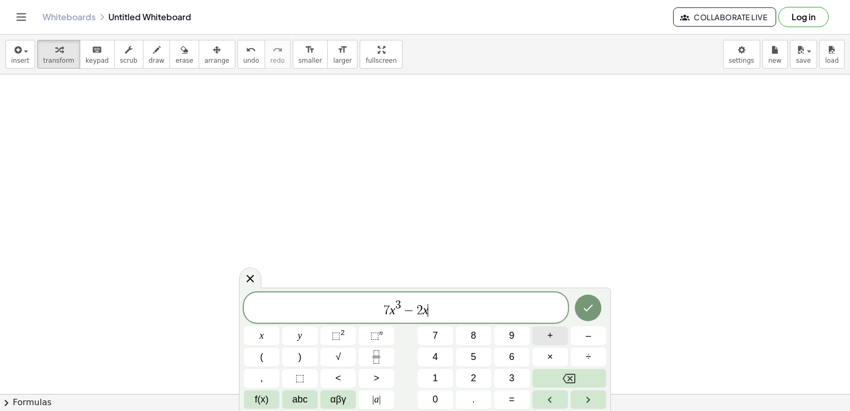
click at [553, 334] on button "+" at bounding box center [550, 335] width 36 height 19
click at [462, 354] on button "5" at bounding box center [474, 356] width 36 height 19
click at [279, 326] on div at bounding box center [262, 335] width 36 height 19
click at [580, 305] on button "Done" at bounding box center [588, 307] width 27 height 27
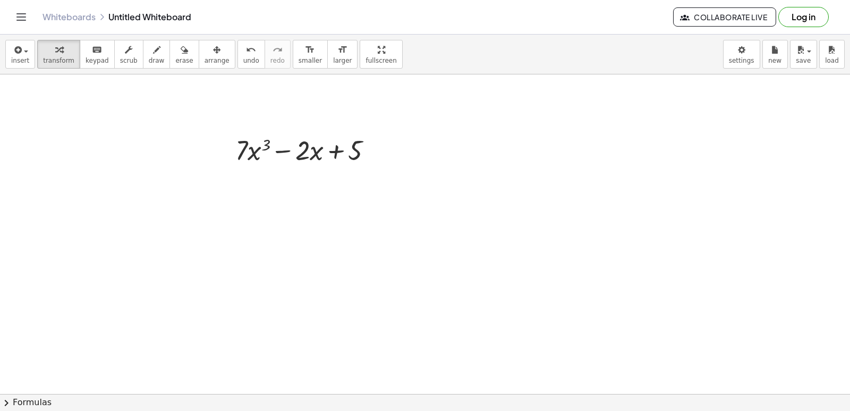
drag, startPoint x: 228, startPoint y: 284, endPoint x: 220, endPoint y: 295, distance: 13.7
click at [229, 283] on div at bounding box center [425, 216] width 850 height 708
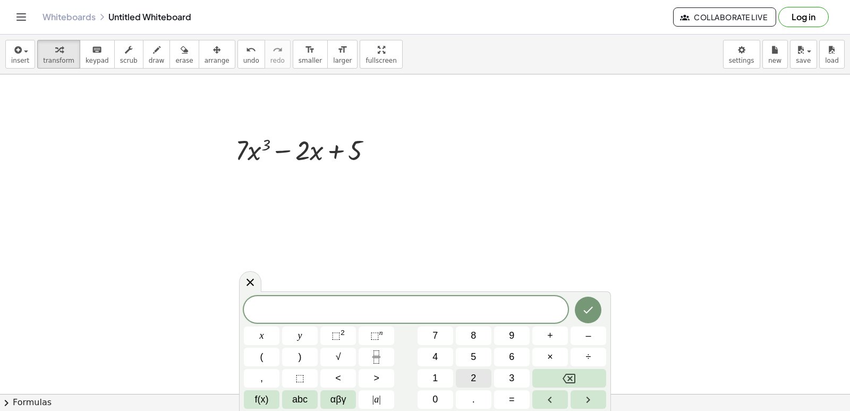
click at [489, 380] on button "2" at bounding box center [474, 378] width 36 height 19
click at [439, 373] on button "1" at bounding box center [436, 378] width 36 height 19
click at [270, 335] on button "x" at bounding box center [262, 335] width 36 height 19
click at [339, 328] on button "⬚ 2" at bounding box center [338, 335] width 36 height 19
click at [427, 315] on span "2 1 x 2 ​" at bounding box center [406, 308] width 324 height 19
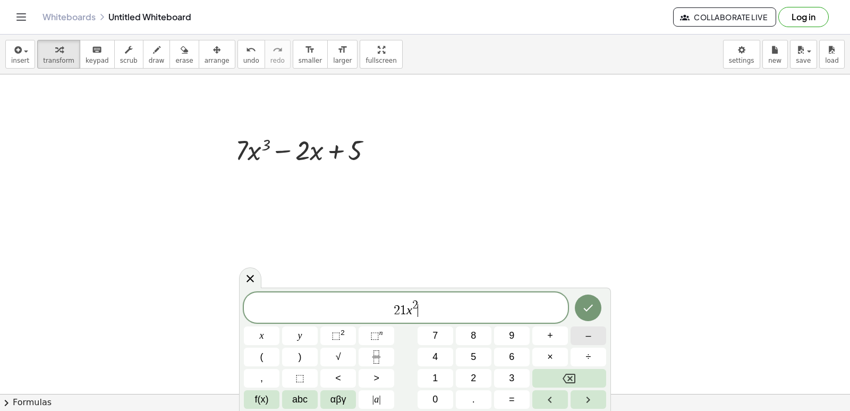
click at [589, 336] on span "–" at bounding box center [587, 335] width 5 height 14
click at [477, 371] on button "2" at bounding box center [474, 378] width 36 height 19
click at [579, 303] on button "Done" at bounding box center [588, 307] width 27 height 27
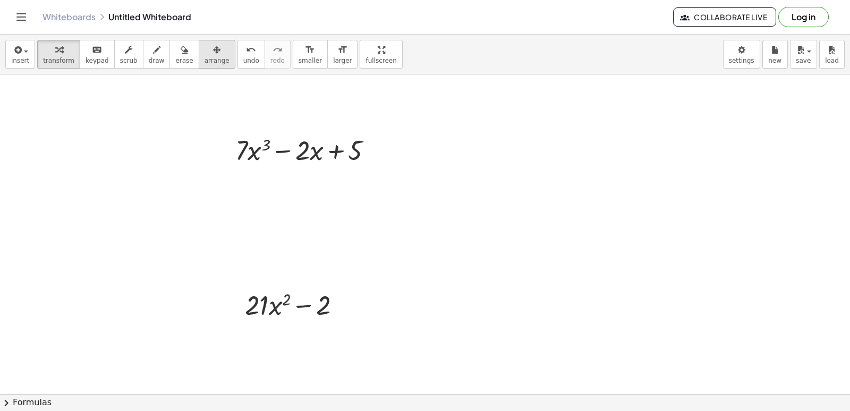
click at [212, 59] on button "arrange" at bounding box center [217, 54] width 37 height 29
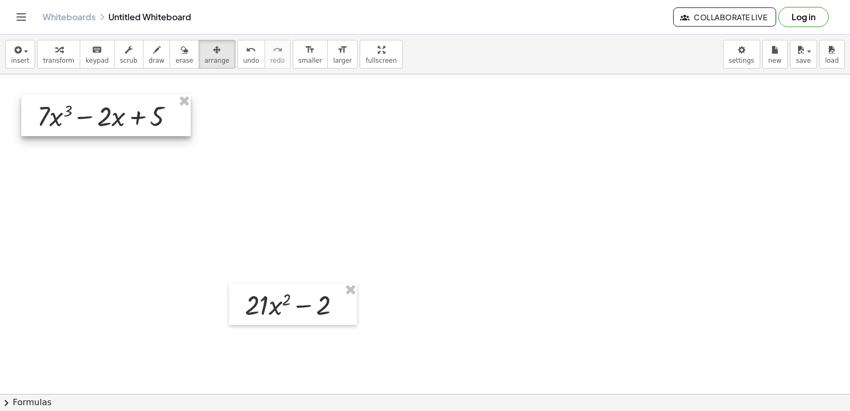
drag, startPoint x: 275, startPoint y: 144, endPoint x: 77, endPoint y: 110, distance: 201.1
click at [77, 110] on div at bounding box center [105, 115] width 169 height 41
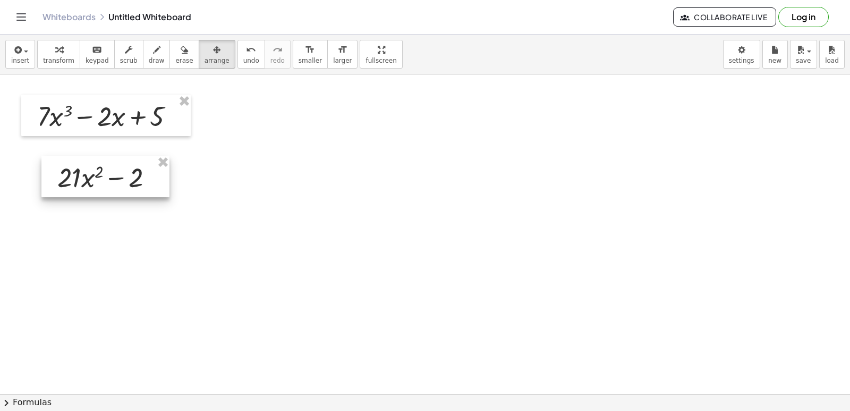
drag, startPoint x: 298, startPoint y: 292, endPoint x: 110, endPoint y: 164, distance: 227.4
click at [110, 164] on div at bounding box center [105, 176] width 128 height 41
click at [220, 191] on div at bounding box center [425, 216] width 850 height 708
click at [50, 57] on span "transform" at bounding box center [58, 60] width 31 height 7
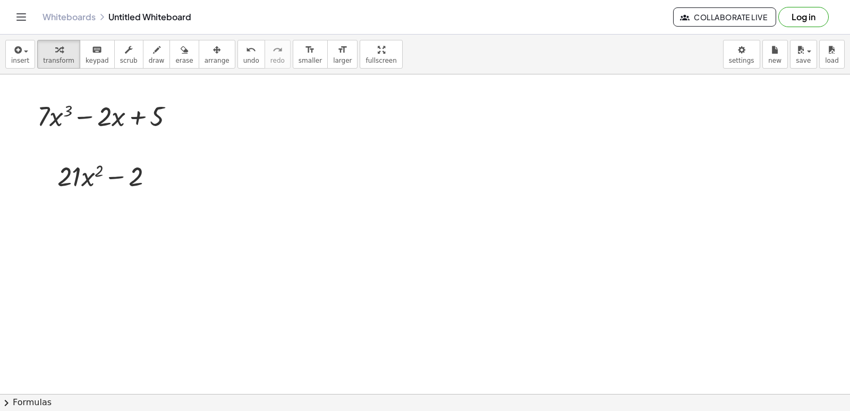
click at [272, 135] on div at bounding box center [425, 216] width 850 height 708
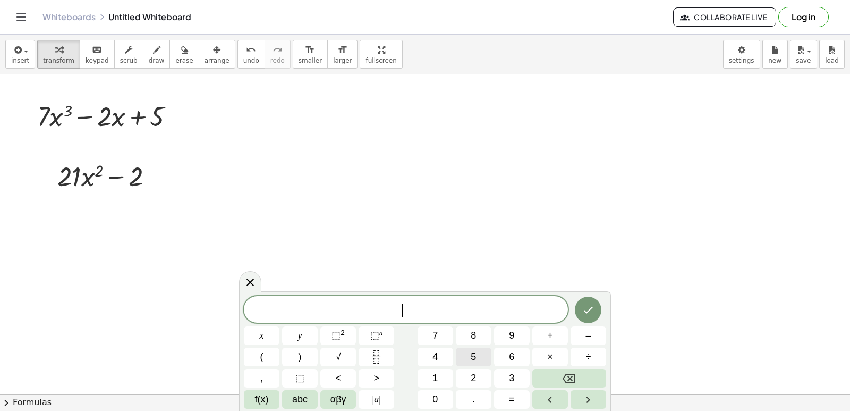
click at [476, 355] on span "5" at bounding box center [473, 357] width 5 height 14
click at [268, 334] on button "x" at bounding box center [262, 335] width 36 height 19
click at [381, 340] on span "⬚ n" at bounding box center [376, 335] width 13 height 14
click at [448, 354] on button "4" at bounding box center [436, 356] width 36 height 19
click at [450, 315] on span "5 x 4 ​" at bounding box center [406, 308] width 324 height 19
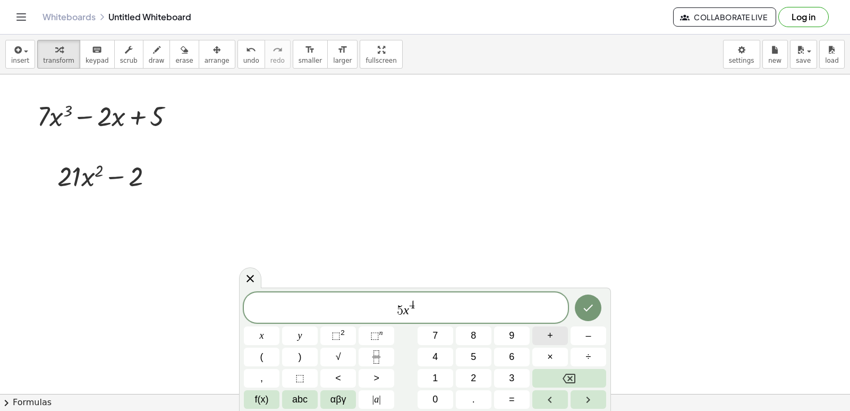
click at [549, 341] on span "+" at bounding box center [550, 335] width 6 height 14
click at [563, 375] on icon "Backspace" at bounding box center [569, 378] width 13 height 13
click at [550, 337] on span "+" at bounding box center [550, 335] width 6 height 14
click at [574, 372] on icon "Backspace" at bounding box center [569, 378] width 13 height 13
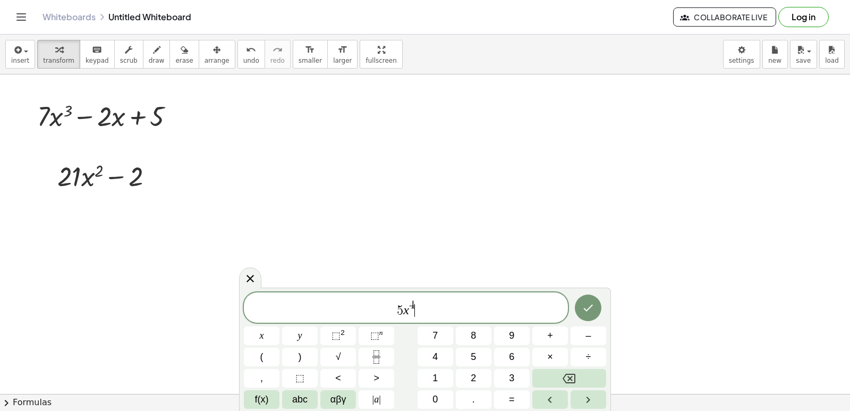
click at [437, 309] on span "5 x 4 ​" at bounding box center [406, 308] width 324 height 19
click at [560, 338] on button "+" at bounding box center [550, 335] width 36 height 19
click at [513, 377] on span "3" at bounding box center [511, 378] width 5 height 14
click at [269, 333] on button "x" at bounding box center [262, 335] width 36 height 19
click at [347, 338] on button "⬚ 2" at bounding box center [338, 335] width 36 height 19
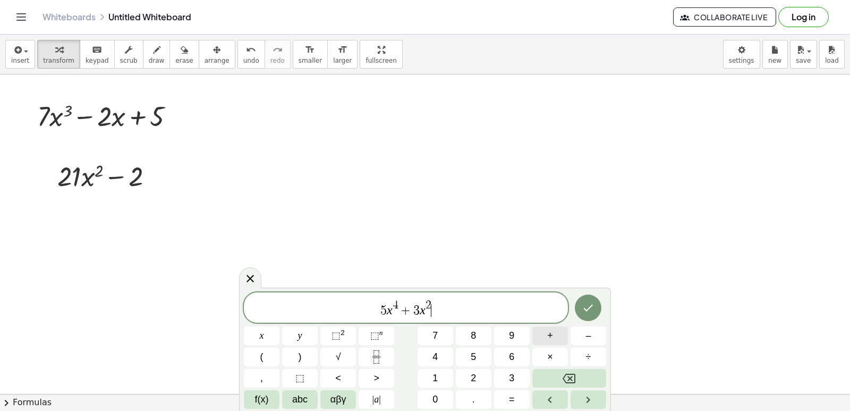
click at [543, 334] on button "+" at bounding box center [550, 335] width 36 height 19
click at [482, 361] on button "5" at bounding box center [474, 356] width 36 height 19
click at [276, 337] on button "x" at bounding box center [262, 335] width 36 height 19
click at [592, 339] on button "–" at bounding box center [589, 335] width 36 height 19
click at [440, 371] on button "1" at bounding box center [436, 378] width 36 height 19
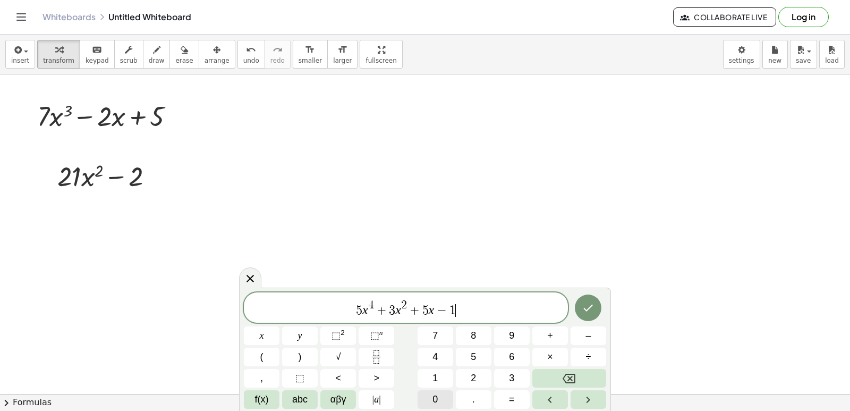
click at [436, 396] on span "0" at bounding box center [434, 399] width 5 height 14
click at [587, 305] on icon "Done" at bounding box center [588, 307] width 13 height 13
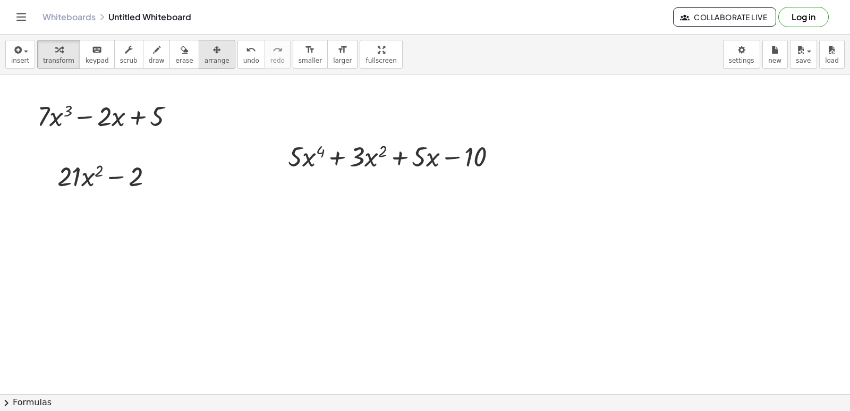
click at [206, 61] on span "arrange" at bounding box center [217, 60] width 25 height 7
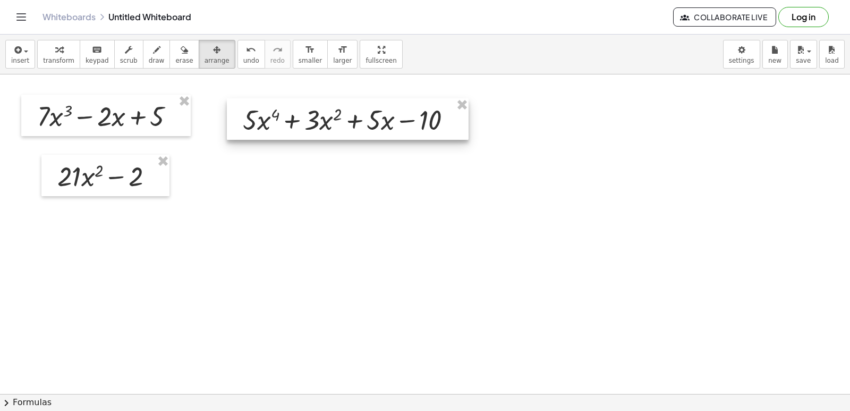
drag, startPoint x: 370, startPoint y: 154, endPoint x: 324, endPoint y: 117, distance: 59.0
click at [324, 117] on div at bounding box center [348, 118] width 242 height 41
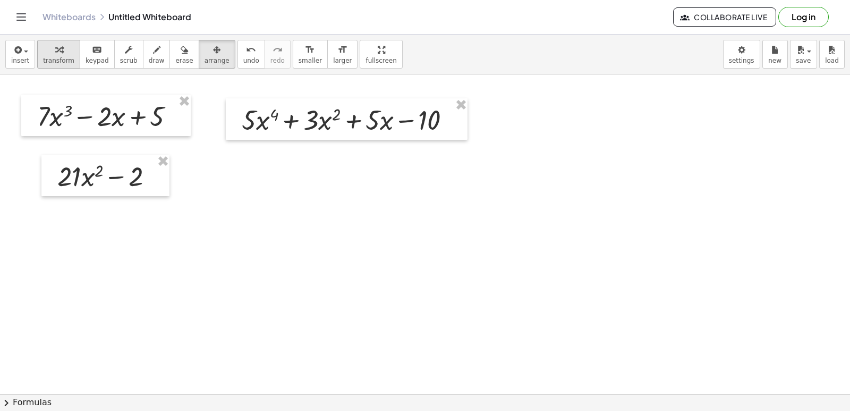
click at [63, 58] on span "transform" at bounding box center [58, 60] width 31 height 7
click at [291, 261] on div at bounding box center [425, 216] width 850 height 708
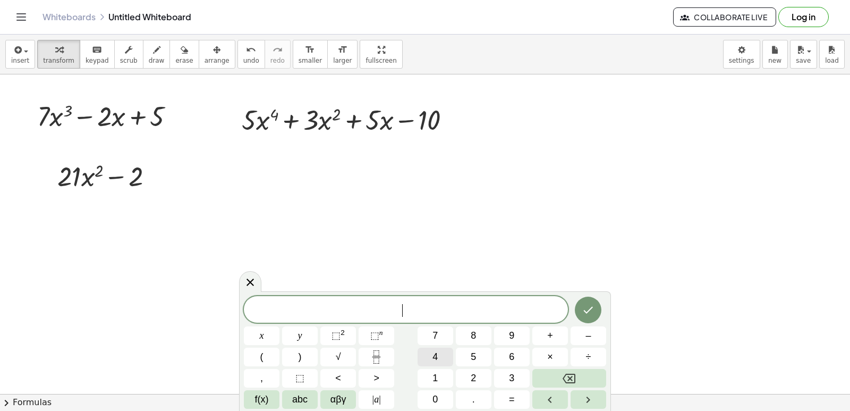
click at [441, 355] on button "4" at bounding box center [436, 356] width 36 height 19
click at [576, 373] on button "Backspace" at bounding box center [569, 378] width 74 height 19
click at [475, 378] on span "2" at bounding box center [473, 378] width 5 height 14
click at [448, 396] on button "0" at bounding box center [436, 399] width 36 height 19
click at [281, 335] on div "2 0 x y ⬚ 2 ⬚ n 7 8 9 + – ( ) √ 4 5 6 × ÷ , ⬚ < > 1 2 3 f(x) abc αβγ | a | 0 . =" at bounding box center [425, 352] width 362 height 113
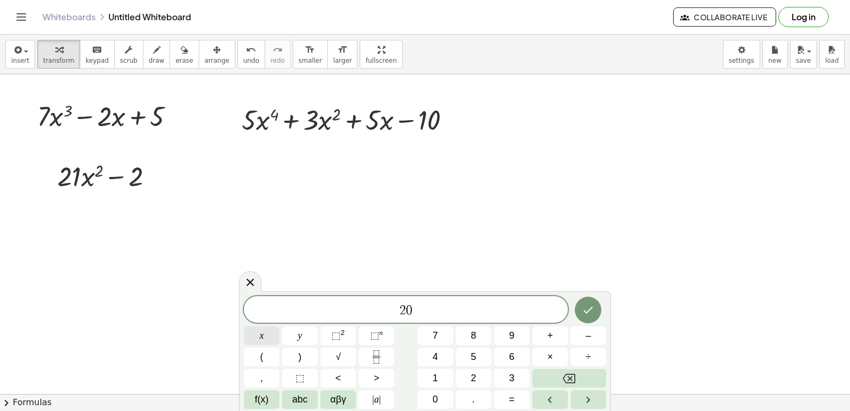
click at [271, 336] on button "x" at bounding box center [262, 335] width 36 height 19
click at [377, 333] on span "⬚" at bounding box center [374, 335] width 9 height 11
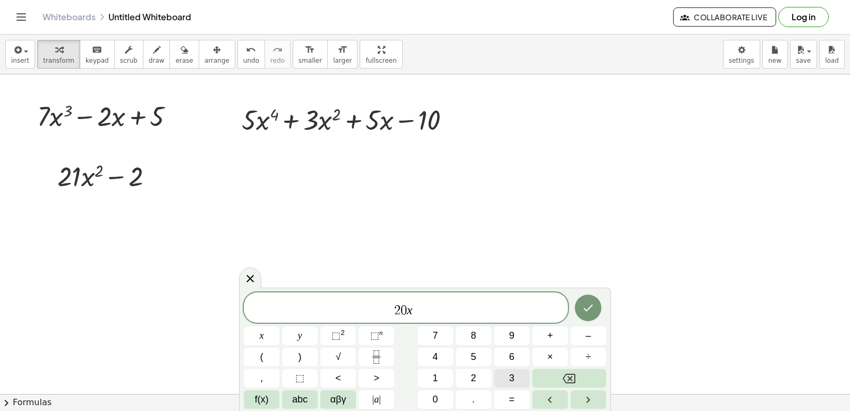
click at [514, 378] on span "3" at bounding box center [511, 378] width 5 height 14
drag, startPoint x: 434, startPoint y: 315, endPoint x: 461, endPoint y: 323, distance: 27.7
click at [435, 315] on span "2 0 x 3 ​" at bounding box center [406, 308] width 324 height 19
click at [559, 335] on button "+" at bounding box center [550, 335] width 36 height 19
drag, startPoint x: 514, startPoint y: 345, endPoint x: 516, endPoint y: 355, distance: 10.4
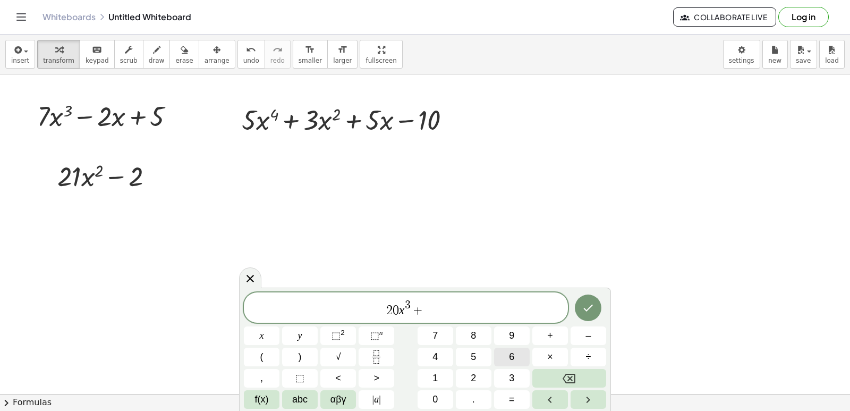
click at [516, 354] on div "2 0 x 3 + x y ⬚ 2 ⬚ n 7 8 9 + – ( ) √ 4 5 6 × ÷ , ⬚ < > 1 2 3 f(x) abc αβγ | a …" at bounding box center [425, 350] width 362 height 116
click at [516, 355] on button "6" at bounding box center [512, 356] width 36 height 19
click at [274, 332] on button "x" at bounding box center [262, 335] width 36 height 19
click at [371, 334] on span "⬚" at bounding box center [374, 335] width 9 height 11
click at [441, 372] on button "1" at bounding box center [436, 378] width 36 height 19
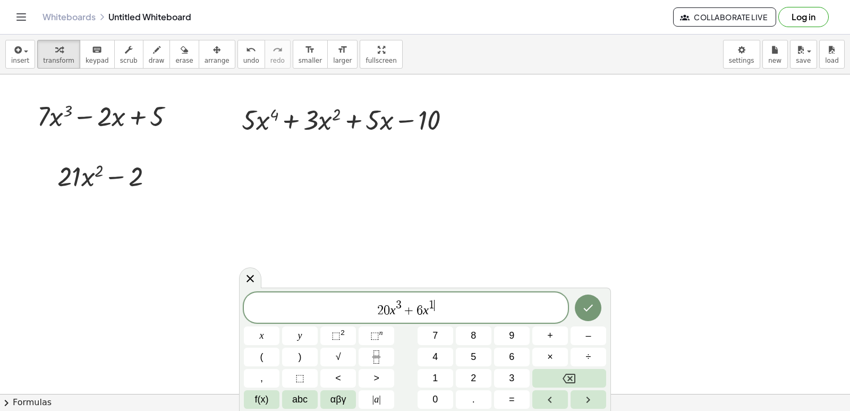
click at [438, 317] on span "2 0 x 3 + 6 x 1 ​" at bounding box center [406, 308] width 324 height 19
click at [559, 337] on button "+" at bounding box center [550, 335] width 36 height 19
click at [482, 355] on button "5" at bounding box center [474, 356] width 36 height 19
click at [591, 307] on icon "Done" at bounding box center [589, 307] width 10 height 7
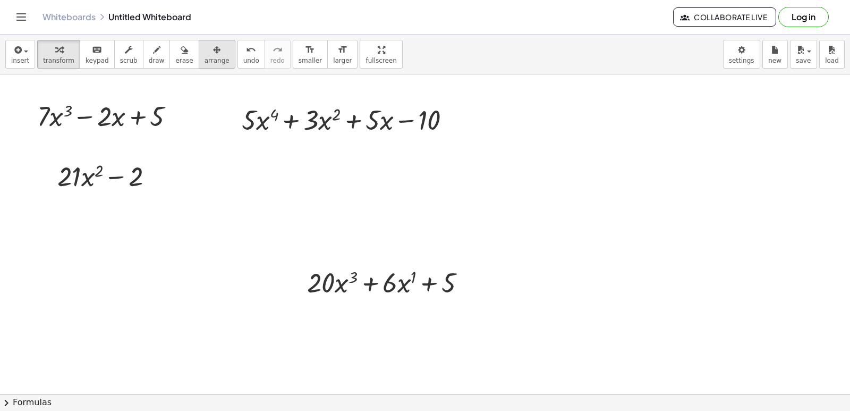
click at [211, 61] on button "arrange" at bounding box center [217, 54] width 37 height 29
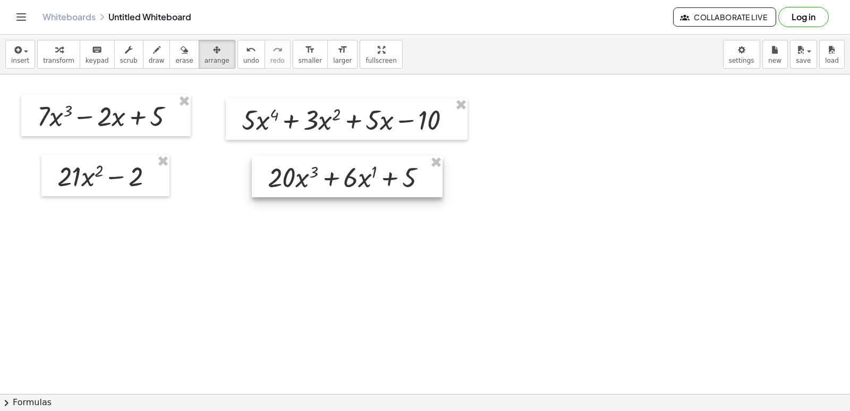
drag, startPoint x: 343, startPoint y: 267, endPoint x: 307, endPoint y: 165, distance: 107.9
click at [304, 162] on div at bounding box center [347, 176] width 191 height 41
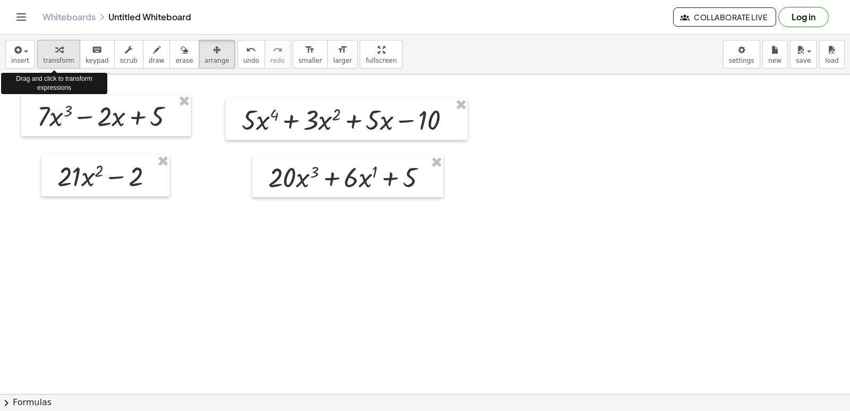
click at [64, 54] on div "button" at bounding box center [58, 49] width 31 height 13
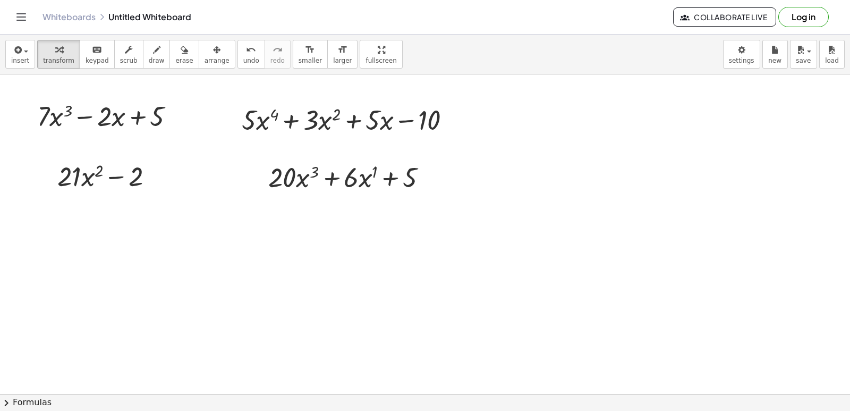
click at [283, 251] on div at bounding box center [425, 216] width 850 height 708
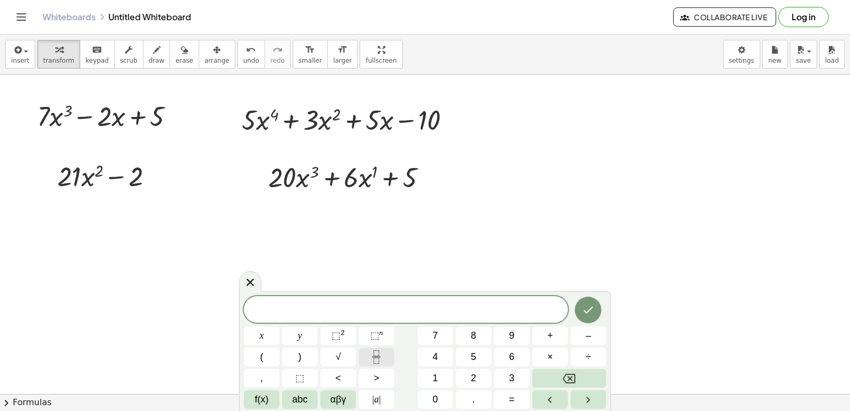
click at [372, 353] on icon "Fraction" at bounding box center [376, 356] width 13 height 13
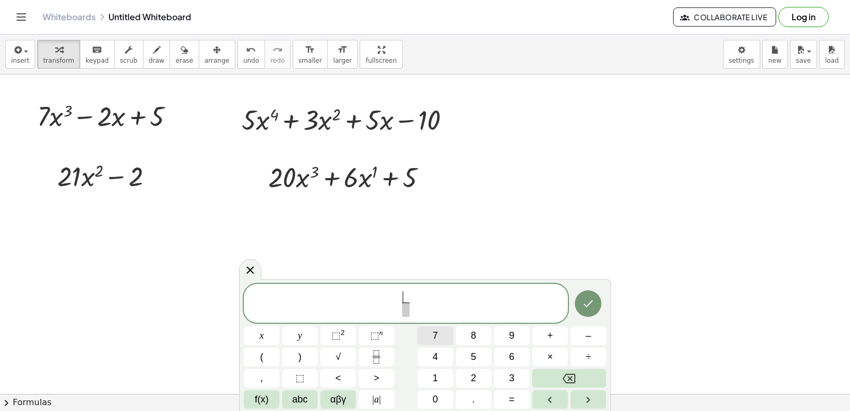
click at [442, 328] on button "7" at bounding box center [436, 335] width 36 height 19
click at [403, 309] on span "​" at bounding box center [406, 309] width 8 height 14
click at [517, 374] on button "3" at bounding box center [512, 378] width 36 height 19
click at [565, 373] on icon "Backspace" at bounding box center [569, 378] width 13 height 13
click at [278, 335] on button "x" at bounding box center [262, 335] width 36 height 19
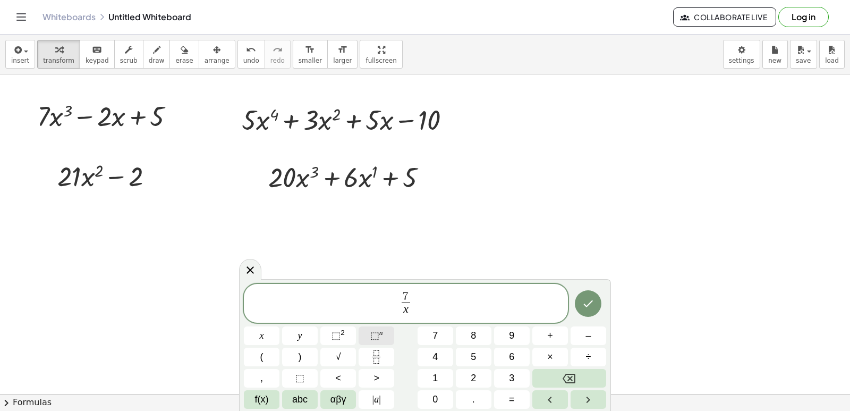
click at [360, 331] on button "⬚ n" at bounding box center [377, 335] width 36 height 19
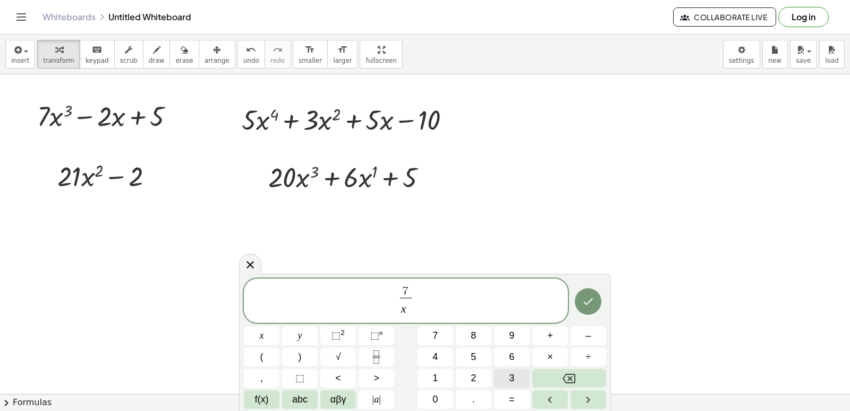
click at [507, 376] on button "3" at bounding box center [512, 378] width 36 height 19
click at [580, 297] on button "Done" at bounding box center [588, 301] width 27 height 27
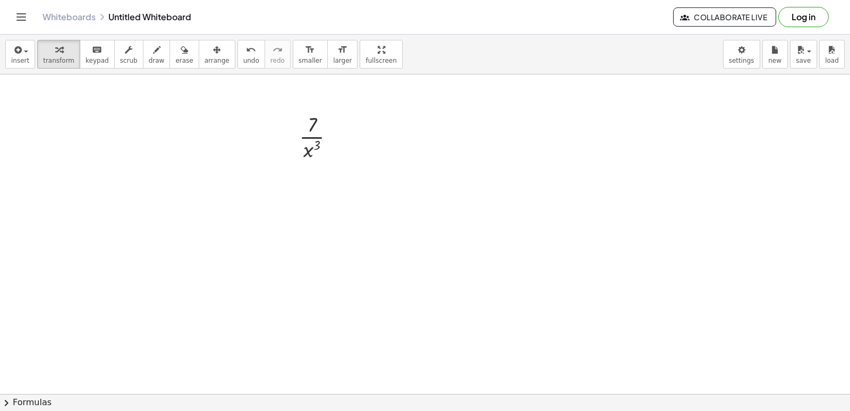
scroll to position [372, 0]
click at [208, 58] on span "arrange" at bounding box center [217, 60] width 25 height 7
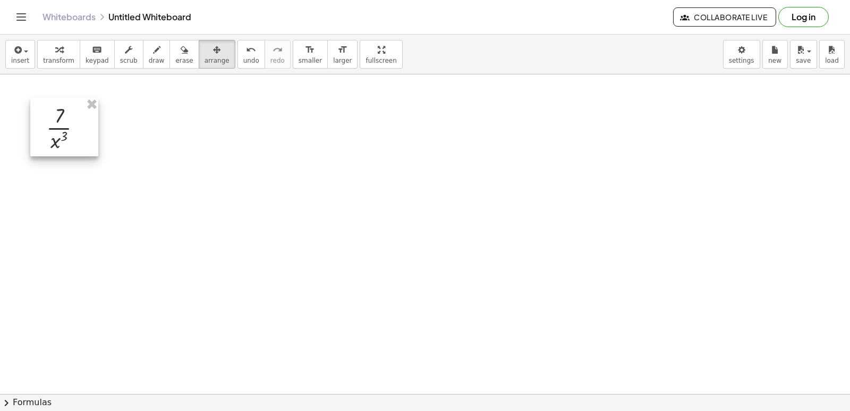
drag, startPoint x: 291, startPoint y: 113, endPoint x: 37, endPoint y: 120, distance: 253.5
click at [37, 120] on div at bounding box center [64, 127] width 68 height 58
click at [43, 55] on div "button" at bounding box center [58, 49] width 31 height 13
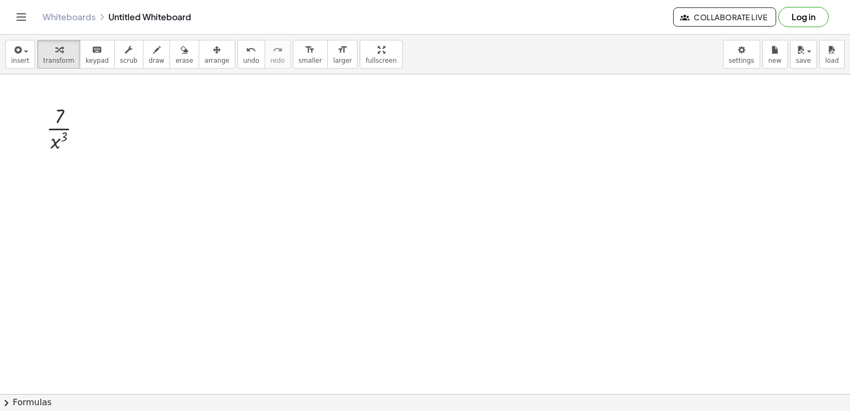
drag, startPoint x: 212, startPoint y: 252, endPoint x: 217, endPoint y: 253, distance: 5.5
click at [217, 253] on div at bounding box center [425, 56] width 850 height 708
click at [256, 245] on div at bounding box center [425, 56] width 850 height 708
click at [264, 205] on div at bounding box center [425, 56] width 850 height 708
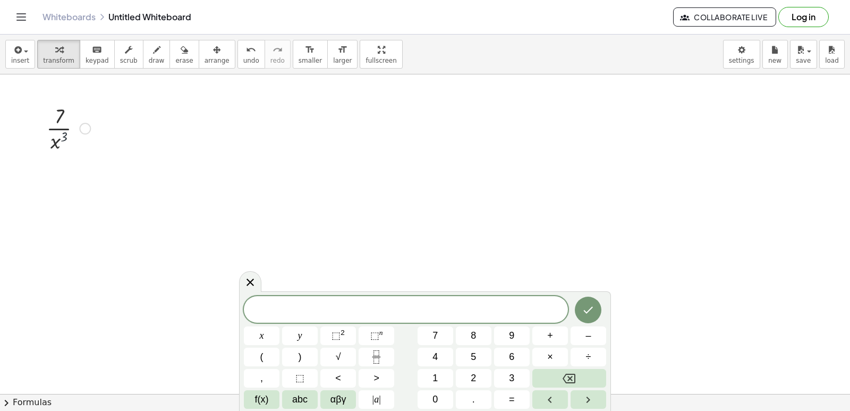
click at [70, 140] on div at bounding box center [68, 127] width 55 height 53
drag, startPoint x: 56, startPoint y: 142, endPoint x: 80, endPoint y: 131, distance: 26.4
click at [80, 131] on div at bounding box center [68, 127] width 55 height 53
drag, startPoint x: 54, startPoint y: 140, endPoint x: 87, endPoint y: 118, distance: 39.5
click at [87, 118] on div at bounding box center [68, 127] width 55 height 53
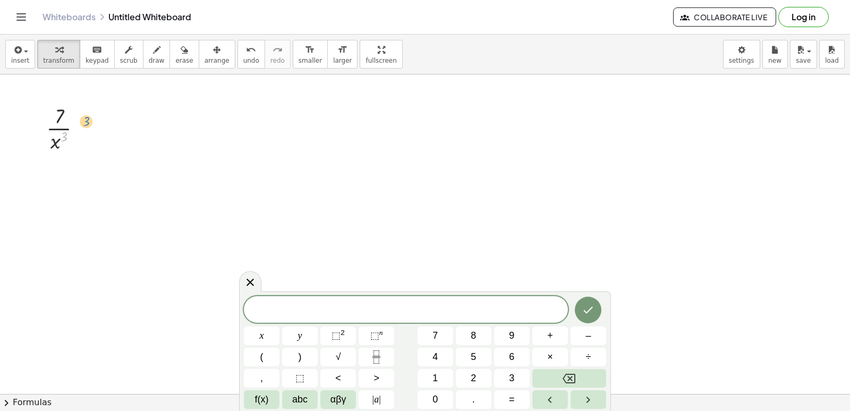
drag, startPoint x: 66, startPoint y: 134, endPoint x: 87, endPoint y: 118, distance: 26.5
click at [87, 118] on div at bounding box center [68, 127] width 55 height 53
click at [64, 132] on div at bounding box center [68, 127] width 55 height 53
drag, startPoint x: 67, startPoint y: 134, endPoint x: 75, endPoint y: 114, distance: 21.7
click at [75, 114] on div at bounding box center [68, 127] width 55 height 53
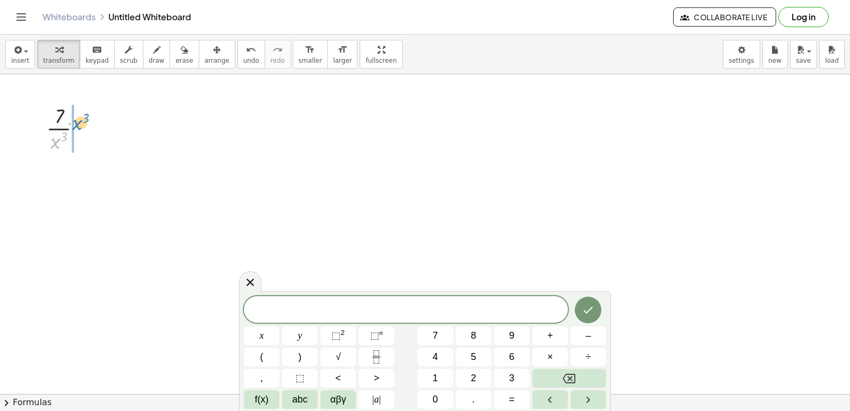
drag, startPoint x: 52, startPoint y: 146, endPoint x: 73, endPoint y: 128, distance: 28.6
click at [237, 58] on button "undo undo" at bounding box center [251, 54] width 28 height 29
click at [388, 227] on div at bounding box center [425, 56] width 850 height 708
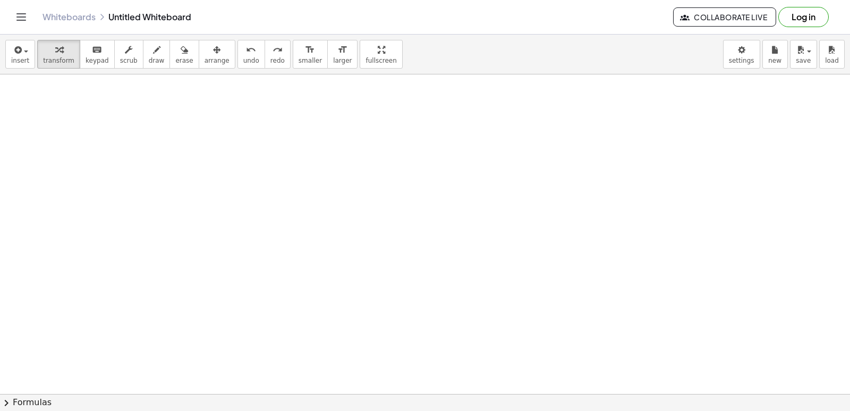
scroll to position [495, 0]
click at [370, 202] on div at bounding box center [425, 59] width 850 height 958
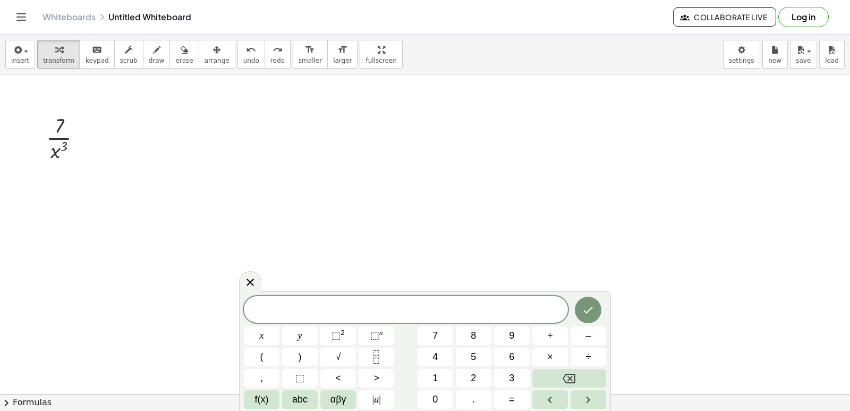
scroll to position [388, 0]
drag, startPoint x: 55, startPoint y: 103, endPoint x: 79, endPoint y: 122, distance: 31.0
click at [79, 122] on div at bounding box center [68, 110] width 55 height 53
click at [243, 58] on span "undo" at bounding box center [251, 60] width 16 height 7
drag, startPoint x: 60, startPoint y: 126, endPoint x: 91, endPoint y: 106, distance: 37.0
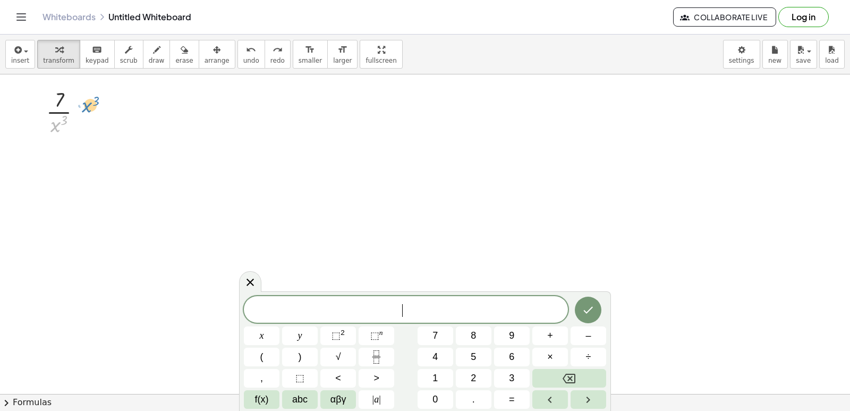
click at [91, 106] on div at bounding box center [68, 110] width 55 height 53
drag, startPoint x: 65, startPoint y: 123, endPoint x: 82, endPoint y: 92, distance: 35.7
click at [82, 92] on div at bounding box center [68, 110] width 55 height 53
drag, startPoint x: 56, startPoint y: 128, endPoint x: 29, endPoint y: 105, distance: 35.4
drag, startPoint x: 57, startPoint y: 128, endPoint x: 71, endPoint y: 100, distance: 30.4
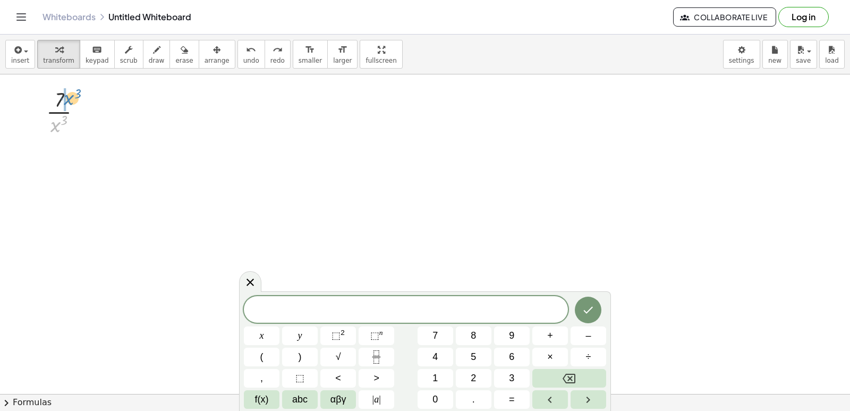
click at [71, 100] on div at bounding box center [68, 110] width 55 height 53
click at [66, 152] on div at bounding box center [69, 156] width 72 height 36
drag, startPoint x: 69, startPoint y: 152, endPoint x: 72, endPoint y: 176, distance: 24.2
click at [72, 176] on div "· 7 · x 3 · 7 · x 3 ( - )" at bounding box center [64, 129] width 85 height 95
drag, startPoint x: 75, startPoint y: 149, endPoint x: 71, endPoint y: 160, distance: 12.4
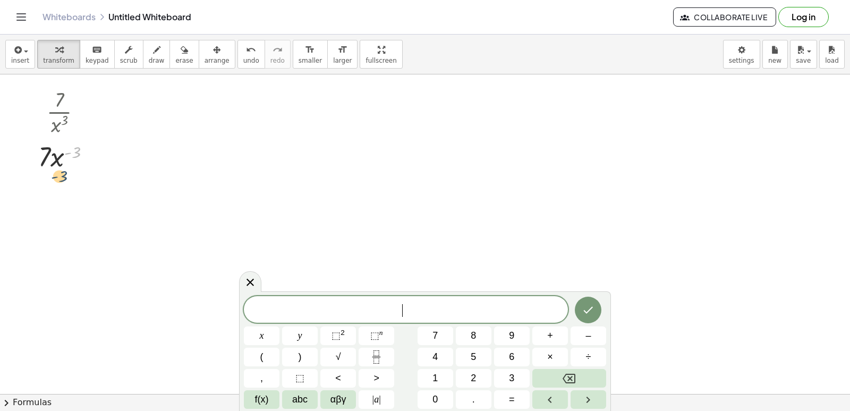
click at [63, 173] on div at bounding box center [69, 156] width 72 height 36
drag, startPoint x: 60, startPoint y: 163, endPoint x: 75, endPoint y: 162, distance: 15.9
click at [75, 162] on div at bounding box center [69, 156] width 72 height 36
click at [381, 359] on icon "Fraction" at bounding box center [376, 356] width 13 height 13
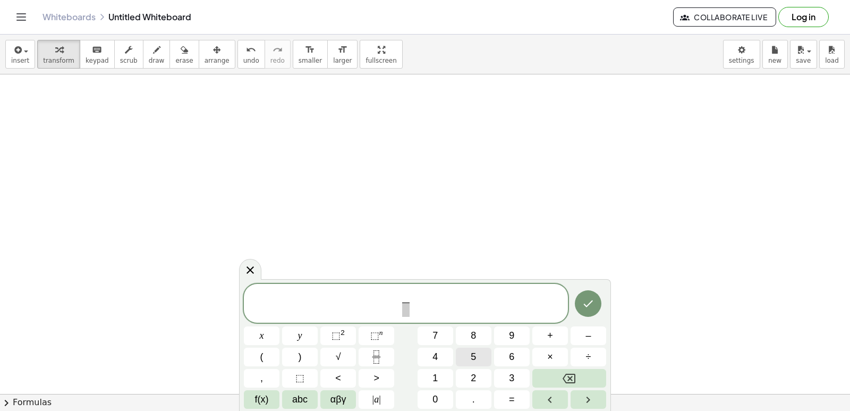
click at [468, 356] on button "5" at bounding box center [474, 356] width 36 height 19
click at [409, 312] on span at bounding box center [406, 309] width 8 height 14
click at [262, 329] on span "x" at bounding box center [262, 335] width 4 height 14
click at [388, 332] on button "⬚ n" at bounding box center [377, 335] width 36 height 19
click at [460, 357] on button "5" at bounding box center [474, 356] width 36 height 19
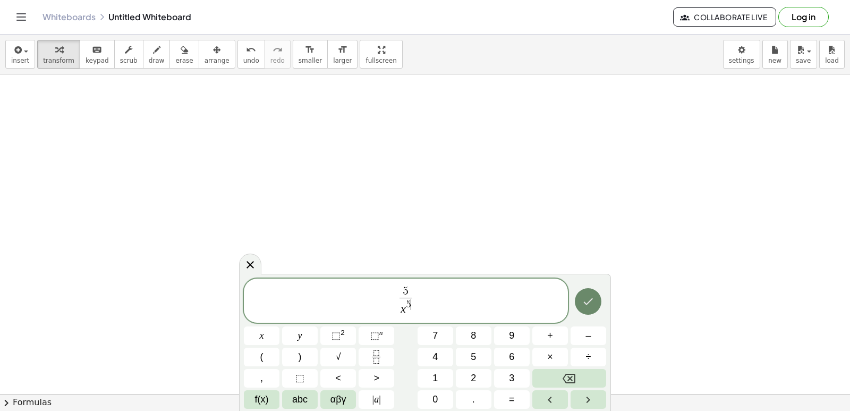
click at [590, 296] on icon "Done" at bounding box center [588, 301] width 13 height 13
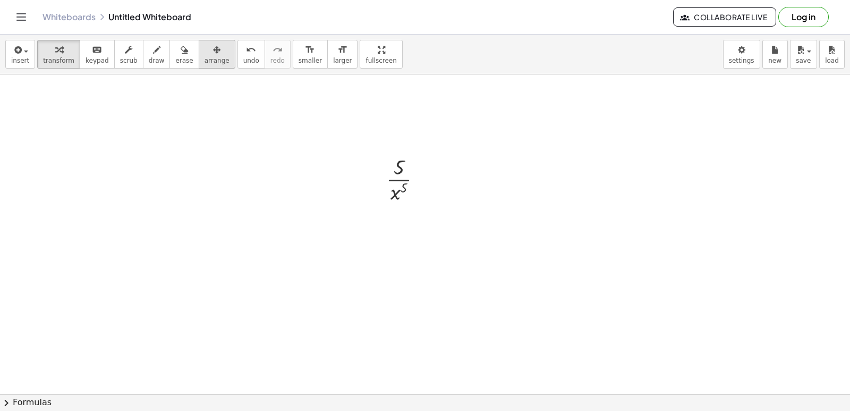
click at [205, 50] on div "button" at bounding box center [217, 49] width 25 height 13
drag, startPoint x: 394, startPoint y: 186, endPoint x: 71, endPoint y: 134, distance: 327.1
click at [71, 134] on div at bounding box center [80, 127] width 68 height 58
click at [66, 65] on button "transform" at bounding box center [58, 54] width 43 height 29
click at [206, 58] on span "arrange" at bounding box center [217, 60] width 25 height 7
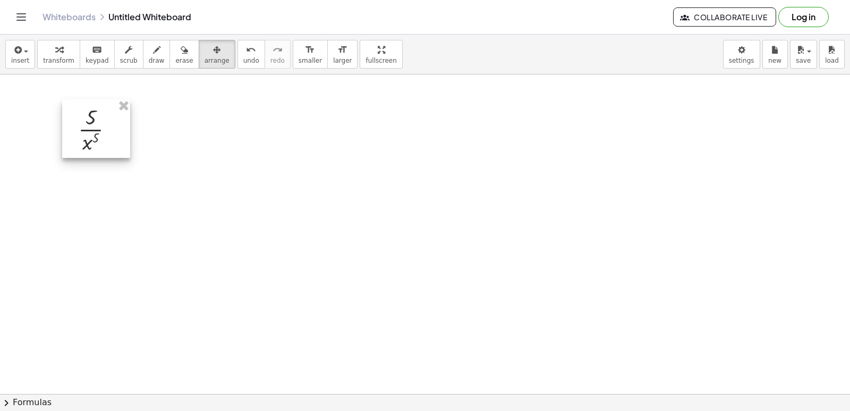
drag, startPoint x: 91, startPoint y: 111, endPoint x: 109, endPoint y: 112, distance: 17.6
click at [109, 112] on div at bounding box center [96, 128] width 68 height 58
click at [48, 52] on div "button" at bounding box center [58, 49] width 31 height 13
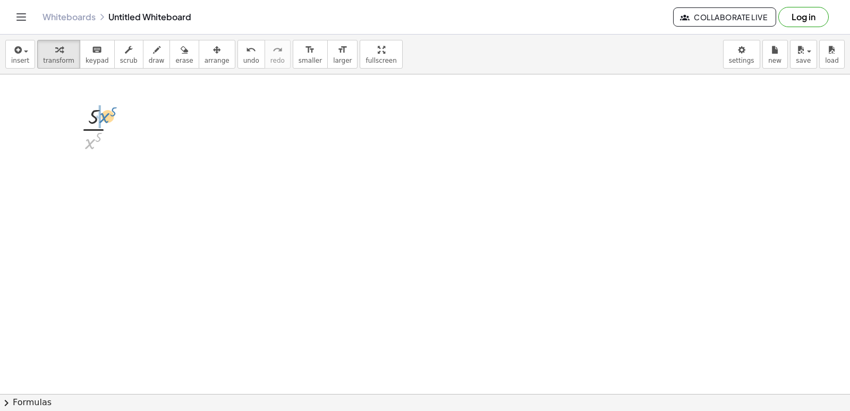
drag, startPoint x: 91, startPoint y: 140, endPoint x: 106, endPoint y: 114, distance: 29.3
click at [106, 114] on div at bounding box center [102, 127] width 55 height 53
click at [223, 185] on div at bounding box center [425, 6] width 850 height 958
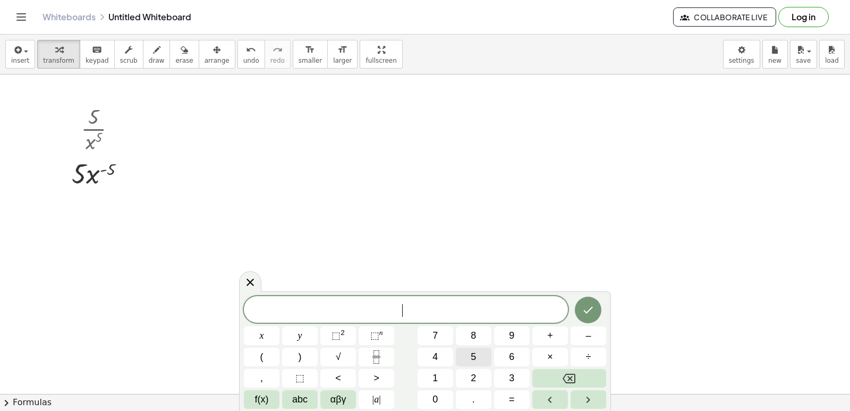
click at [474, 353] on span "5" at bounding box center [473, 357] width 5 height 14
click at [257, 396] on span "f(x)" at bounding box center [262, 399] width 14 height 14
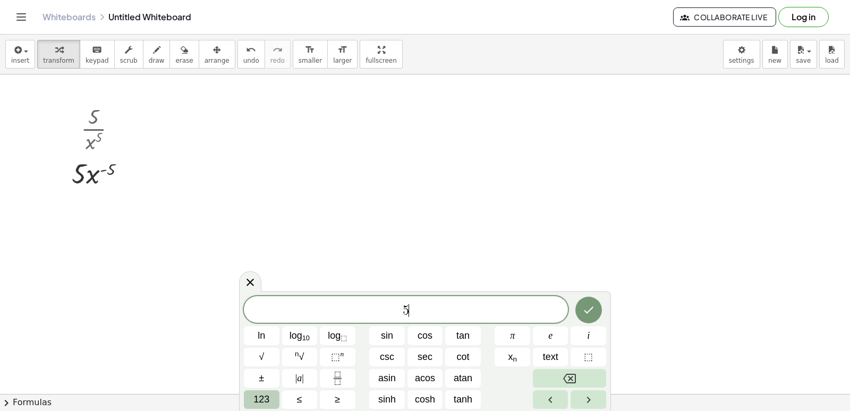
click at [260, 393] on span "123" at bounding box center [261, 399] width 16 height 14
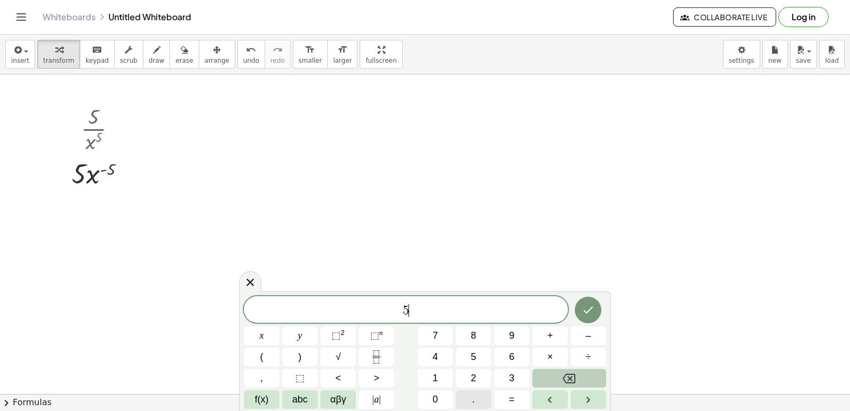
click at [471, 403] on button "." at bounding box center [474, 399] width 36 height 19
click at [585, 383] on button "Backspace" at bounding box center [569, 378] width 74 height 19
click at [541, 356] on button "×" at bounding box center [550, 356] width 36 height 19
click at [486, 353] on button "5" at bounding box center [474, 356] width 36 height 19
click at [269, 334] on button "x" at bounding box center [262, 335] width 36 height 19
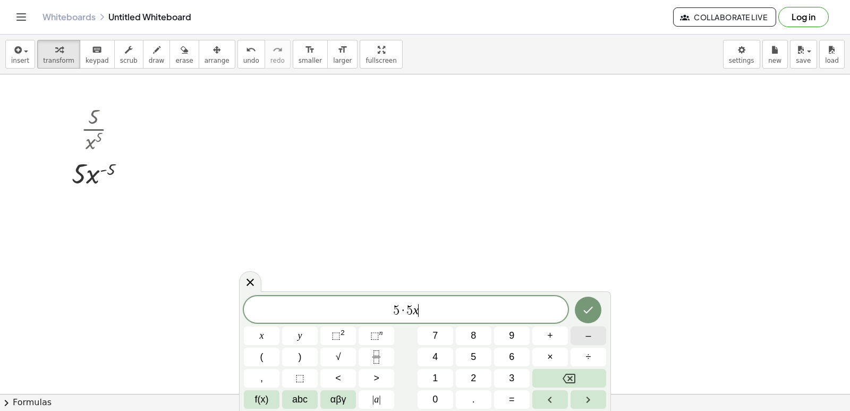
click at [601, 328] on button "–" at bounding box center [589, 335] width 36 height 19
click at [551, 368] on div "5 · 5 x − ​ x y ⬚ 2 ⬚ n 7 8 9 + – ( ) √ 4 5 6 × ÷ , ⬚ < > 1 2 3 f(x) abc αβγ | …" at bounding box center [425, 352] width 362 height 113
click at [559, 376] on button "Backspace" at bounding box center [569, 378] width 74 height 19
drag, startPoint x: 426, startPoint y: 296, endPoint x: 427, endPoint y: 302, distance: 5.5
click at [427, 302] on div "5 · 5 x ​" at bounding box center [406, 309] width 324 height 27
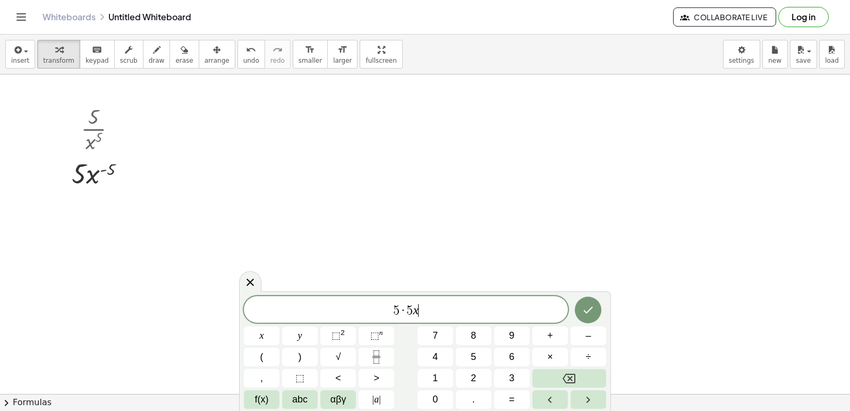
click at [427, 302] on div "5 · 5 x ​" at bounding box center [406, 309] width 324 height 27
click at [567, 373] on icon "Backspace" at bounding box center [569, 378] width 13 height 10
click at [547, 379] on button "Backspace" at bounding box center [569, 378] width 74 height 19
click at [586, 334] on span "–" at bounding box center [587, 335] width 5 height 14
click at [469, 351] on button "5" at bounding box center [474, 356] width 36 height 19
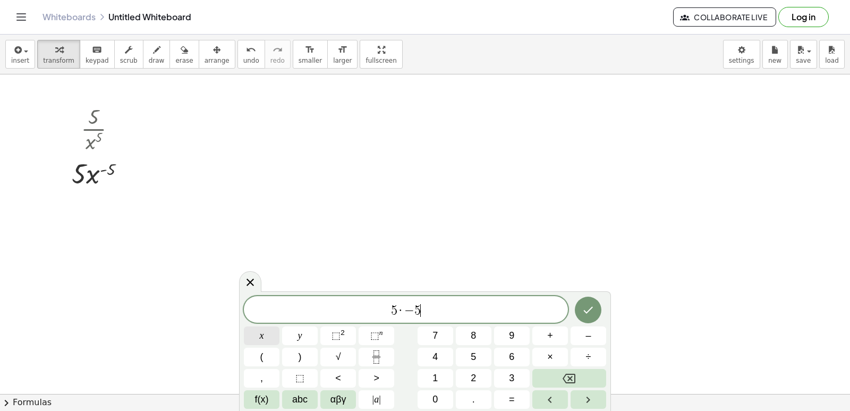
click at [274, 336] on button "x" at bounding box center [262, 335] width 36 height 19
click at [579, 333] on button "–" at bounding box center [589, 335] width 36 height 19
click at [563, 371] on button "Backspace" at bounding box center [569, 378] width 74 height 19
click at [427, 304] on span "5 · − 5 x ​" at bounding box center [406, 310] width 324 height 15
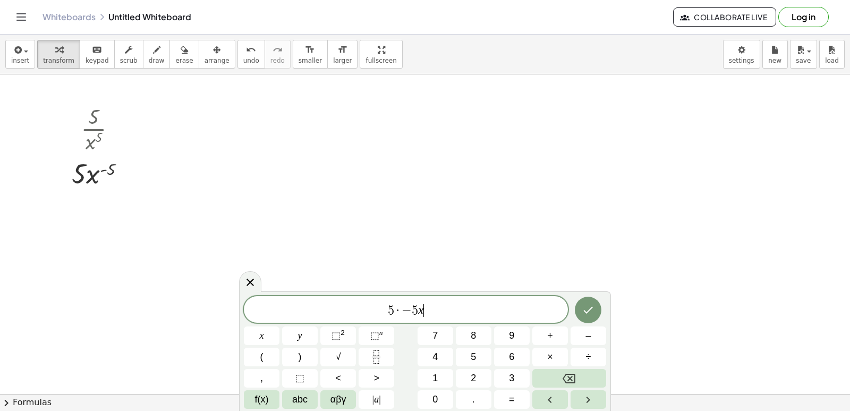
click at [428, 305] on span "5 · − 5 x ​" at bounding box center [406, 310] width 324 height 15
click at [373, 336] on span "⬚" at bounding box center [374, 335] width 9 height 11
click at [579, 333] on button "–" at bounding box center [589, 335] width 36 height 19
click at [471, 358] on span "5" at bounding box center [473, 357] width 5 height 14
click at [585, 336] on button "–" at bounding box center [589, 335] width 36 height 19
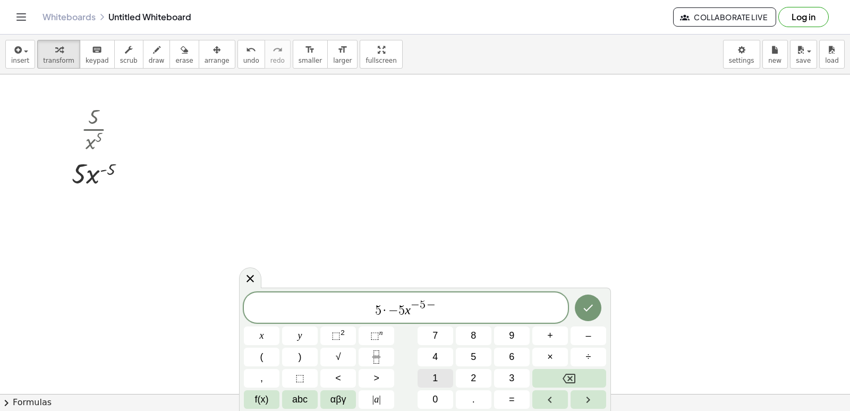
click at [436, 376] on span "1" at bounding box center [434, 378] width 5 height 14
click at [594, 308] on icon "Done" at bounding box center [588, 307] width 13 height 13
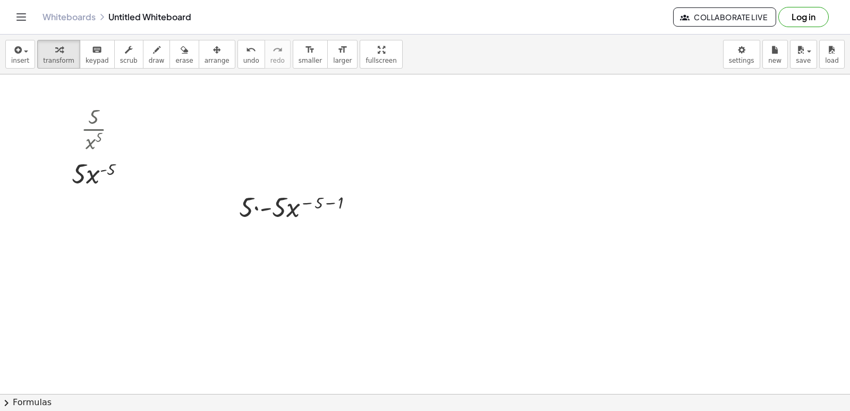
drag, startPoint x: 189, startPoint y: 47, endPoint x: 236, endPoint y: 123, distance: 89.2
click at [222, 95] on div "insert select one: Math Expression Function Text Youtube Video Graphing Geometr…" at bounding box center [425, 223] width 850 height 376
drag, startPoint x: 265, startPoint y: 183, endPoint x: 274, endPoint y: 176, distance: 11.1
click at [265, 149] on div at bounding box center [425, 6] width 850 height 958
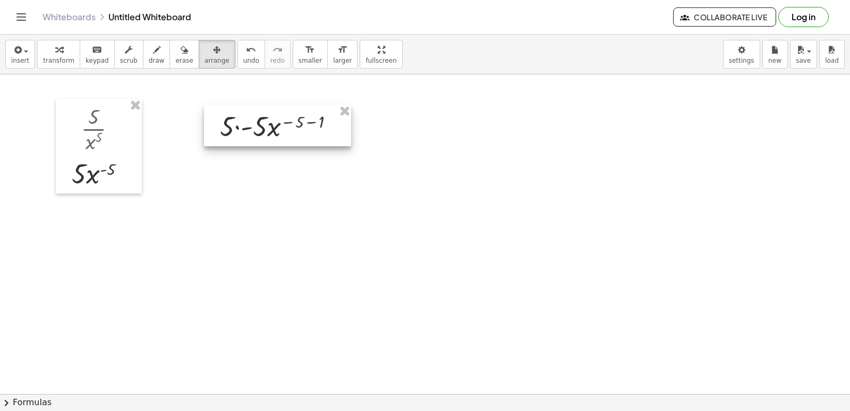
drag, startPoint x: 281, startPoint y: 191, endPoint x: 262, endPoint y: 110, distance: 83.5
click at [262, 110] on div at bounding box center [277, 125] width 147 height 41
click at [60, 57] on span "transform" at bounding box center [58, 60] width 31 height 7
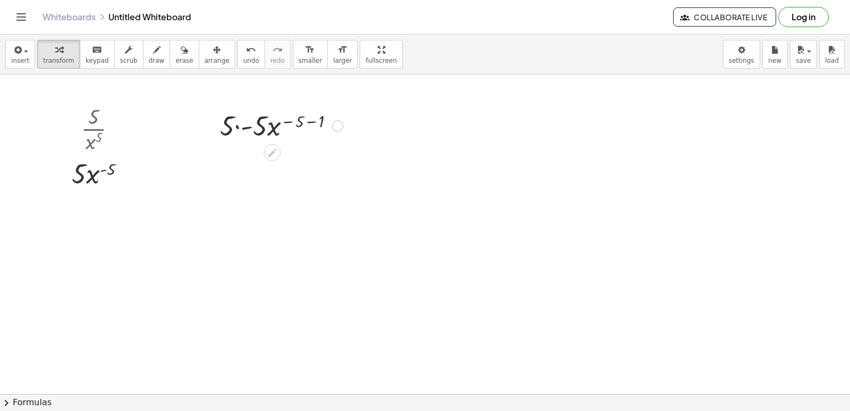
click at [238, 126] on div at bounding box center [282, 125] width 134 height 36
click at [306, 157] on div at bounding box center [282, 161] width 134 height 36
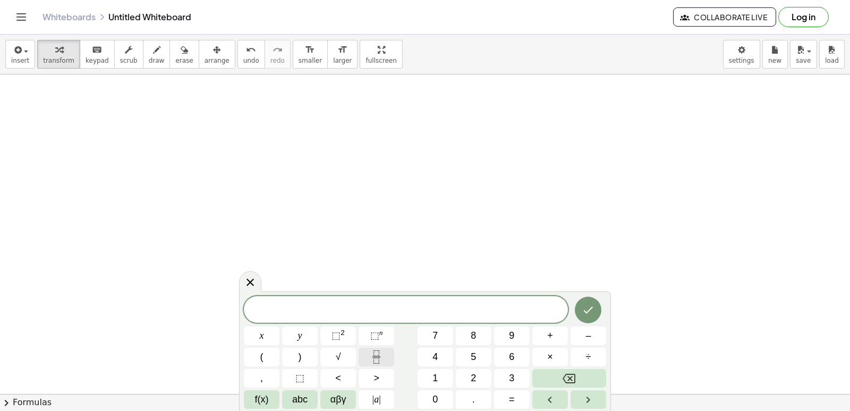
click at [368, 349] on button "Fraction" at bounding box center [377, 356] width 36 height 19
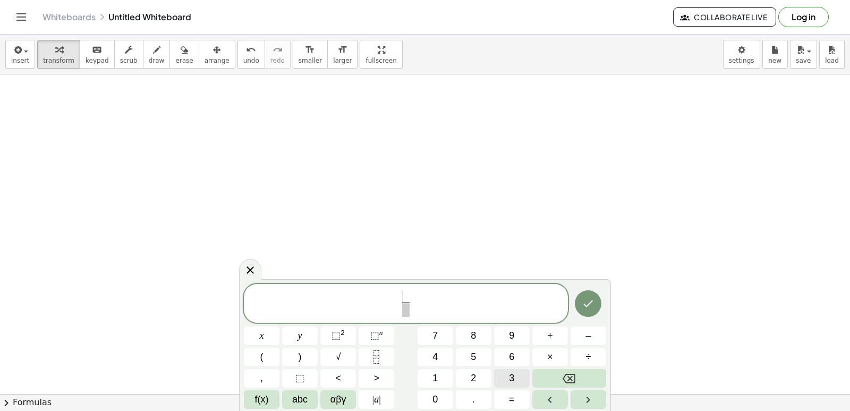
click at [500, 370] on button "3" at bounding box center [512, 378] width 36 height 19
click at [407, 314] on span "​" at bounding box center [406, 309] width 8 height 14
click at [267, 337] on button "x" at bounding box center [262, 335] width 36 height 19
click at [372, 343] on button "⬚ n" at bounding box center [377, 335] width 36 height 19
click at [504, 377] on button "3" at bounding box center [512, 378] width 36 height 19
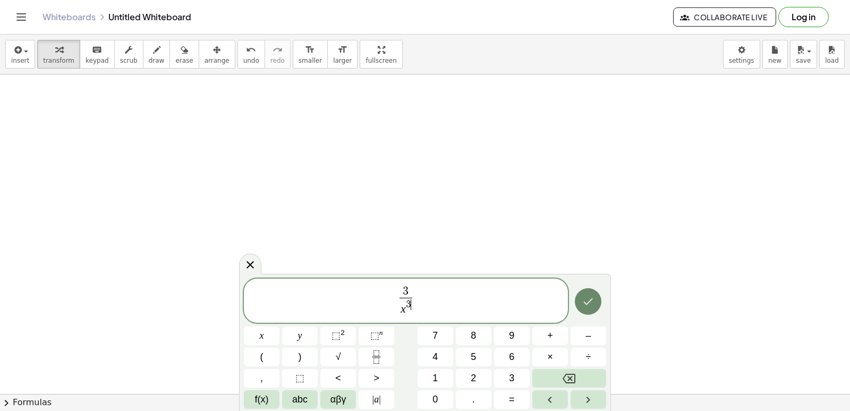
click at [593, 299] on icon "Done" at bounding box center [589, 301] width 10 height 7
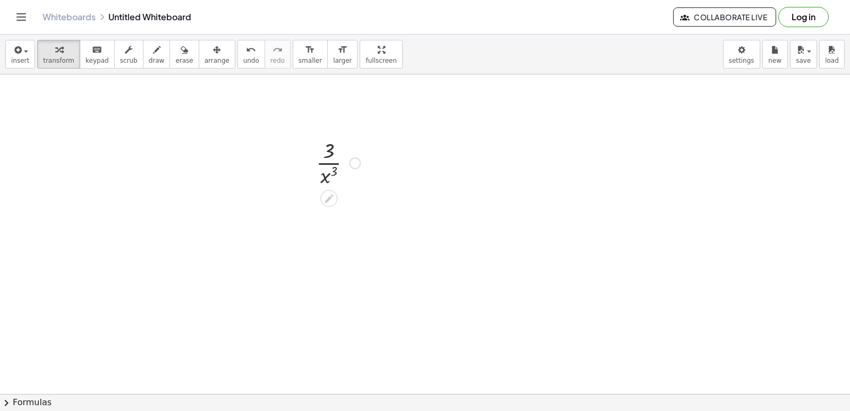
click at [326, 169] on div at bounding box center [338, 161] width 55 height 53
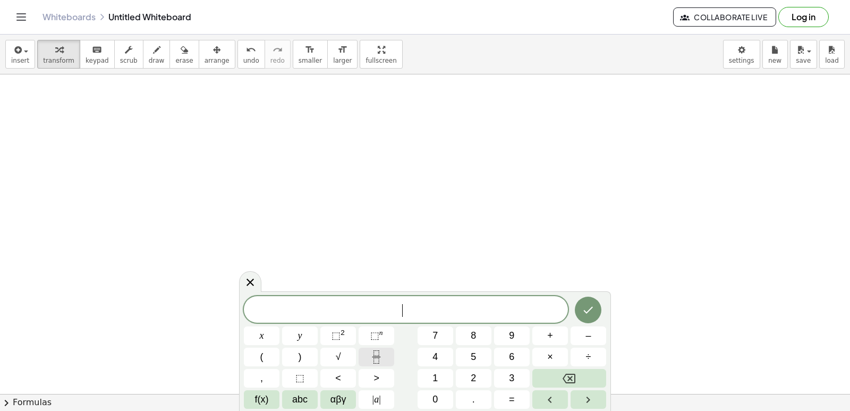
click at [383, 358] on icon "Fraction" at bounding box center [376, 356] width 13 height 13
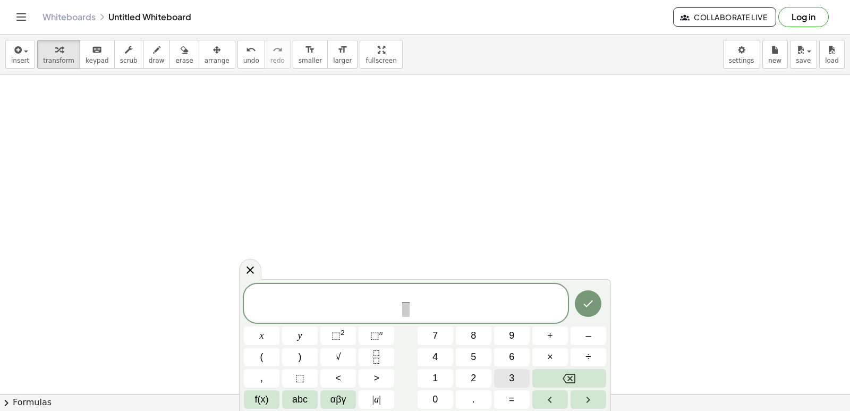
click at [520, 378] on button "3" at bounding box center [512, 378] width 36 height 19
click at [268, 329] on button "x" at bounding box center [262, 335] width 36 height 19
click at [600, 381] on button "Backspace" at bounding box center [569, 378] width 74 height 19
click at [414, 307] on span "3 ​ ​" at bounding box center [406, 304] width 324 height 28
click at [404, 312] on span "​" at bounding box center [406, 309] width 8 height 14
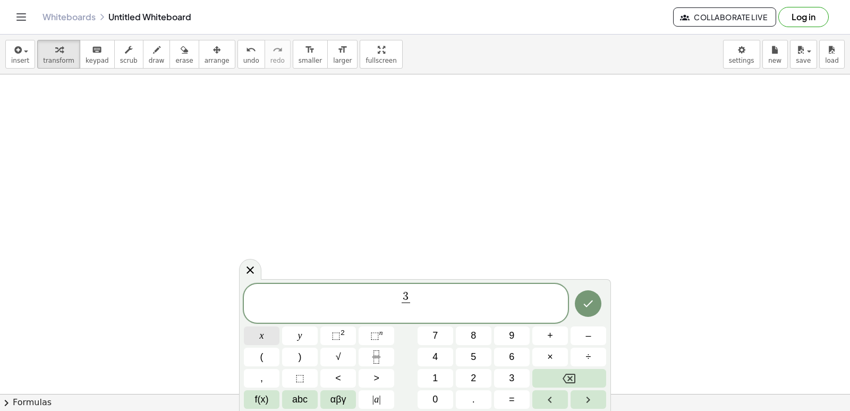
click at [265, 336] on button "x" at bounding box center [262, 335] width 36 height 19
click at [376, 341] on span "⬚" at bounding box center [374, 335] width 9 height 11
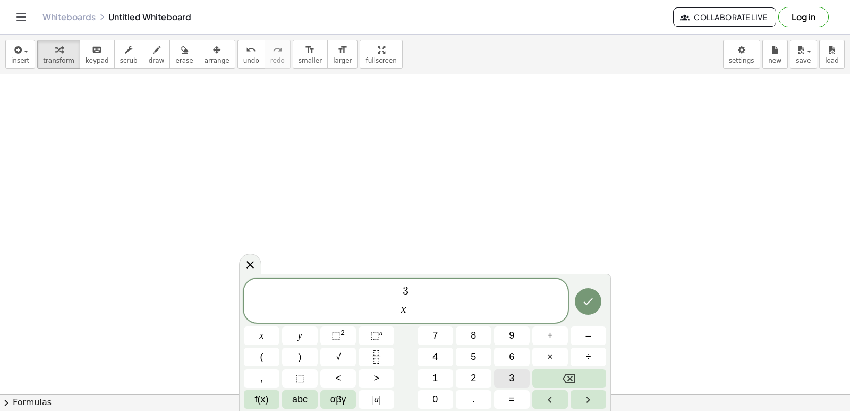
click at [512, 373] on span "3" at bounding box center [511, 378] width 5 height 14
click at [465, 286] on span "3 x 3 ​ ​" at bounding box center [406, 301] width 324 height 33
click at [554, 336] on button "+" at bounding box center [550, 335] width 36 height 19
click at [387, 357] on button "Fraction" at bounding box center [377, 356] width 36 height 19
click at [471, 370] on button "2" at bounding box center [474, 378] width 36 height 19
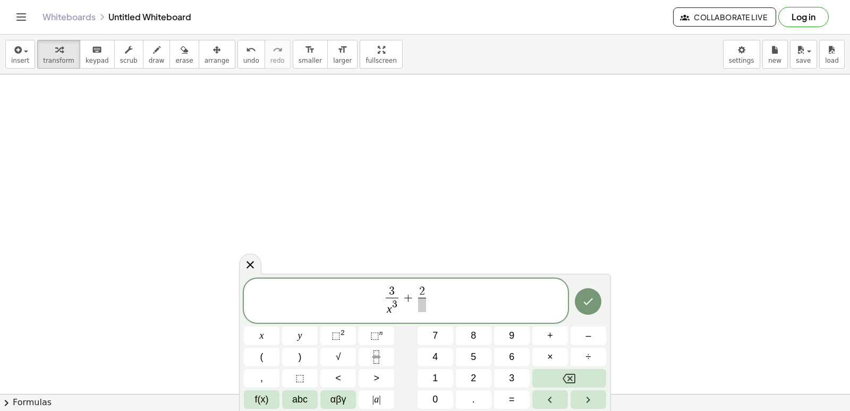
click at [427, 308] on span "2 ​ ​" at bounding box center [422, 299] width 13 height 26
click at [423, 302] on span "​" at bounding box center [422, 305] width 8 height 14
click at [266, 328] on button "x" at bounding box center [262, 335] width 36 height 19
click at [386, 328] on button "⬚ n" at bounding box center [377, 335] width 36 height 19
click at [439, 356] on button "4" at bounding box center [436, 356] width 36 height 19
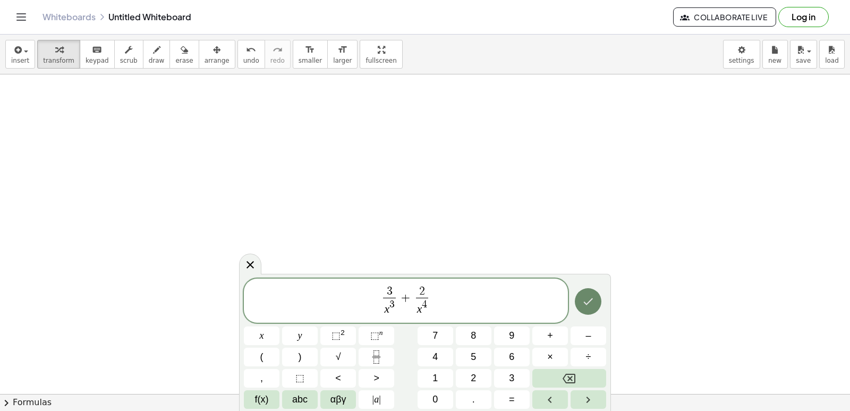
click at [582, 303] on icon "Done" at bounding box center [588, 301] width 13 height 13
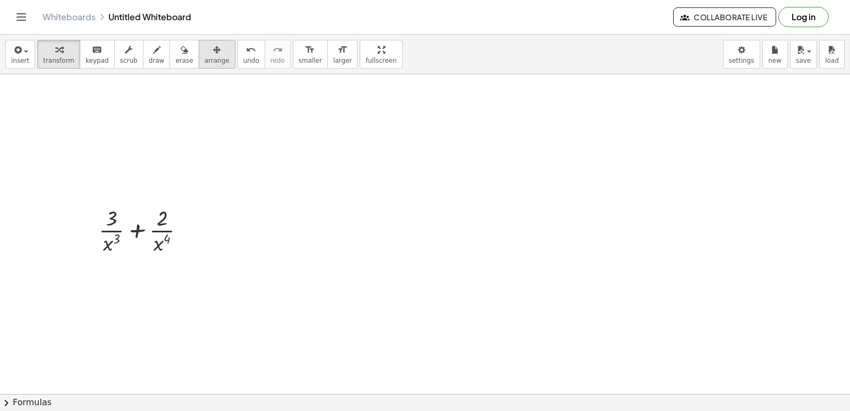
click at [205, 60] on span "arrange" at bounding box center [217, 60] width 25 height 7
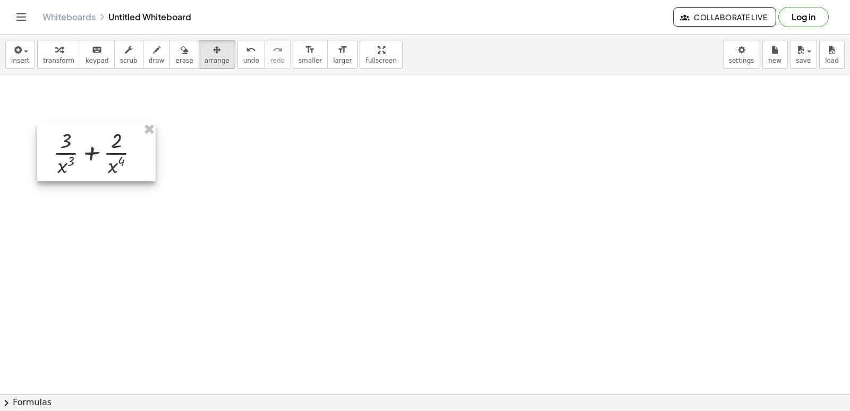
drag, startPoint x: 146, startPoint y: 217, endPoint x: 94, endPoint y: 126, distance: 105.2
click at [100, 139] on div at bounding box center [96, 152] width 118 height 58
click at [47, 52] on div "button" at bounding box center [58, 49] width 31 height 13
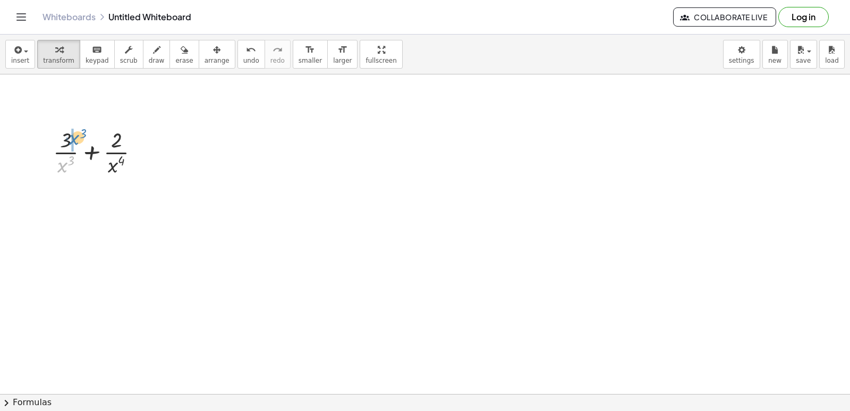
drag, startPoint x: 64, startPoint y: 162, endPoint x: 75, endPoint y: 134, distance: 29.8
click at [75, 134] on div at bounding box center [100, 151] width 105 height 53
drag, startPoint x: 121, startPoint y: 214, endPoint x: 129, endPoint y: 202, distance: 14.6
click at [129, 202] on div at bounding box center [101, 204] width 146 height 53
drag, startPoint x: 226, startPoint y: 53, endPoint x: 223, endPoint y: 59, distance: 7.4
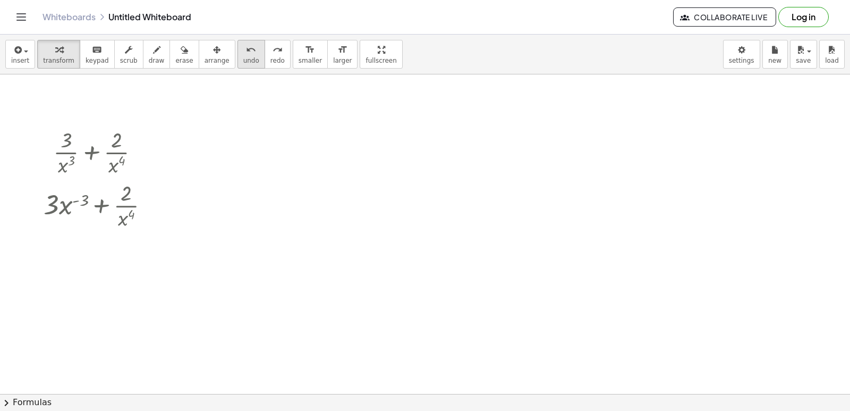
click at [246, 52] on icon "undo" at bounding box center [251, 50] width 10 height 13
drag, startPoint x: 125, startPoint y: 214, endPoint x: 138, endPoint y: 190, distance: 26.8
click at [138, 190] on div at bounding box center [100, 204] width 125 height 53
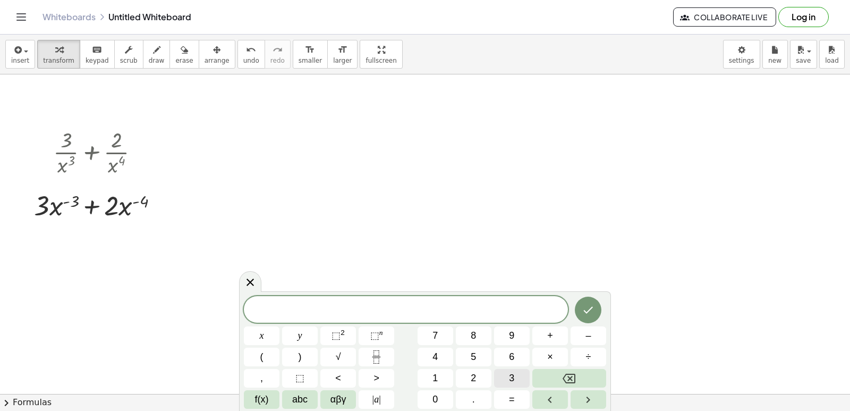
click at [515, 373] on button "3" at bounding box center [512, 378] width 36 height 19
click at [546, 353] on button "×" at bounding box center [550, 356] width 36 height 19
click at [584, 341] on button "–" at bounding box center [589, 335] width 36 height 19
click at [504, 372] on button "3" at bounding box center [512, 378] width 36 height 19
click at [268, 329] on button "x" at bounding box center [262, 335] width 36 height 19
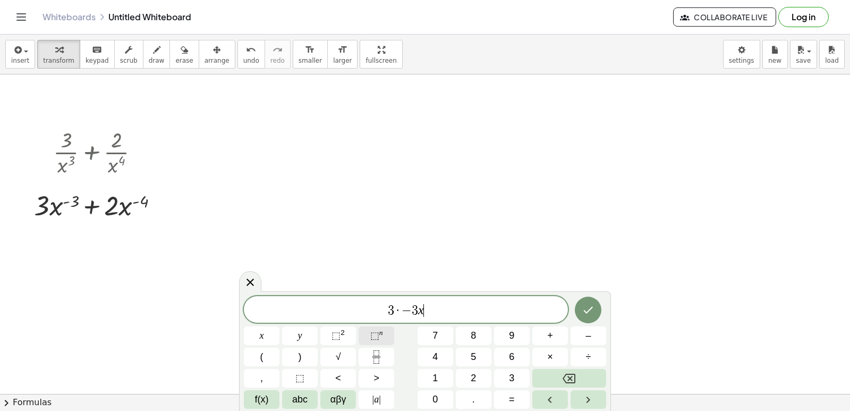
click at [369, 336] on button "⬚ n" at bounding box center [377, 335] width 36 height 19
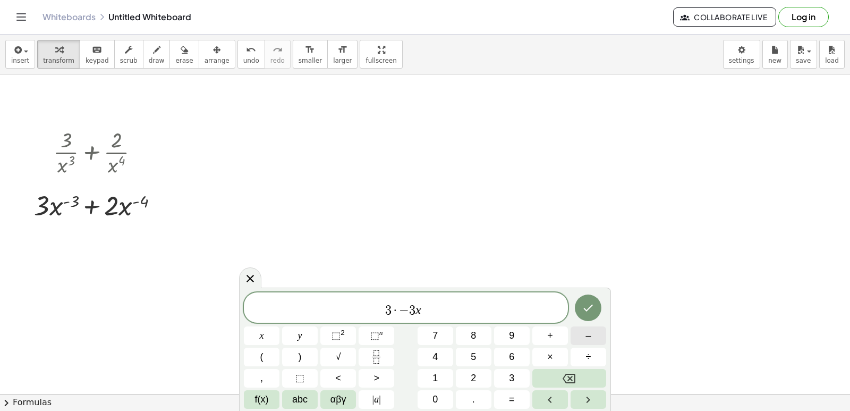
click at [586, 339] on span "–" at bounding box center [587, 335] width 5 height 14
click at [512, 376] on span "3" at bounding box center [511, 378] width 5 height 14
click at [580, 332] on button "–" at bounding box center [589, 335] width 36 height 19
click at [435, 377] on span "1" at bounding box center [434, 378] width 5 height 14
click at [444, 317] on span "3 · − 3 x − 3 − 1 ​" at bounding box center [406, 308] width 324 height 19
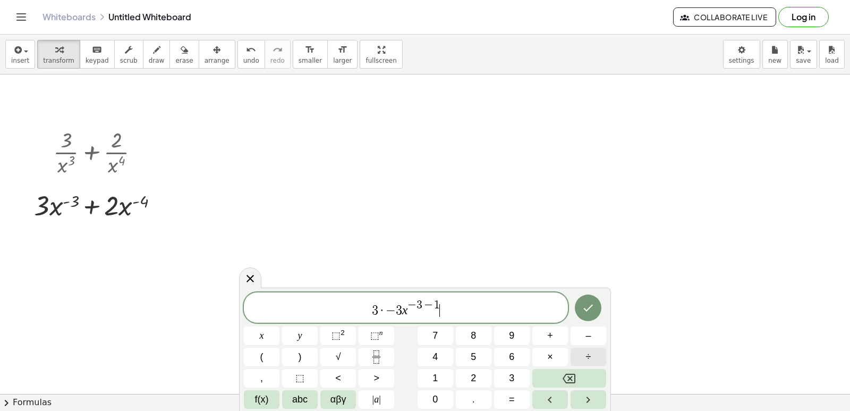
click at [579, 352] on button "÷" at bounding box center [589, 356] width 36 height 19
click at [492, 374] on div "3 · − 3 x − 3 − 1 ÷ ​ x y ⬚ 2 ⬚ n 7 8 9 + – ( ) √ 4 5 6 × ÷ , ⬚ < > 1 2 3 f(x) …" at bounding box center [425, 350] width 362 height 116
click at [548, 351] on span "×" at bounding box center [550, 357] width 6 height 14
click at [585, 337] on span "–" at bounding box center [587, 335] width 5 height 14
click at [443, 362] on button "4" at bounding box center [436, 356] width 36 height 19
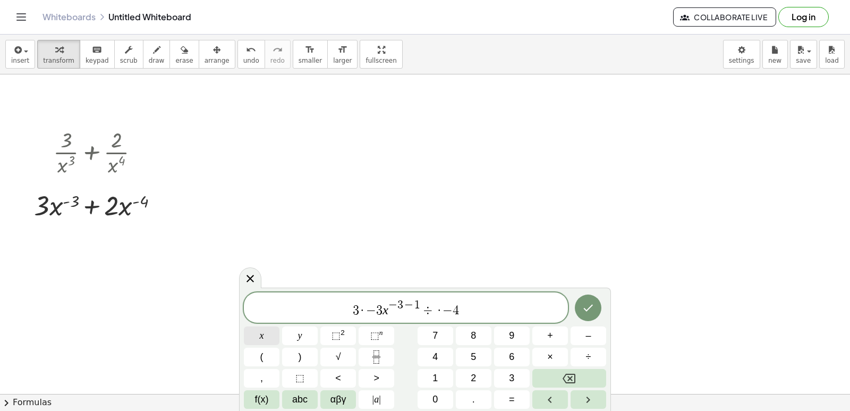
click at [263, 333] on span "x" at bounding box center [262, 335] width 4 height 14
click at [379, 337] on span "⬚ n" at bounding box center [376, 335] width 13 height 14
click at [582, 349] on button "÷" at bounding box center [589, 356] width 36 height 19
click at [439, 358] on button "4" at bounding box center [436, 356] width 36 height 19
click at [567, 370] on button "Backspace" at bounding box center [569, 378] width 74 height 19
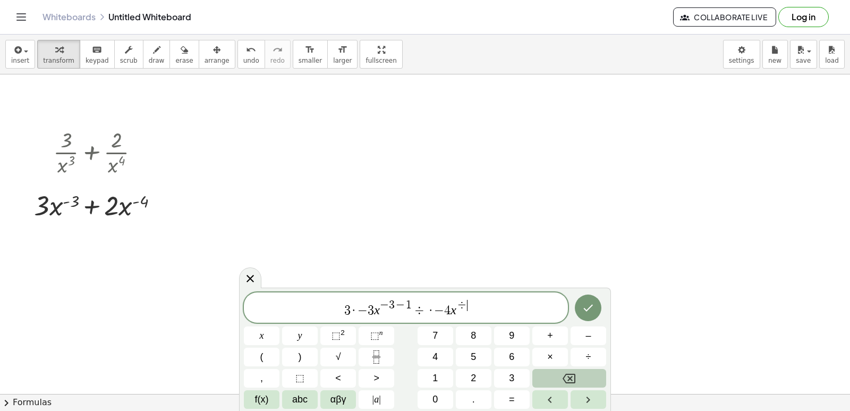
click at [567, 370] on button "Backspace" at bounding box center [569, 378] width 74 height 19
click at [588, 337] on span "–" at bounding box center [587, 335] width 5 height 14
click at [440, 363] on button "4" at bounding box center [436, 356] width 36 height 19
click at [591, 330] on span "–" at bounding box center [587, 335] width 5 height 14
click at [442, 376] on button "1" at bounding box center [436, 378] width 36 height 19
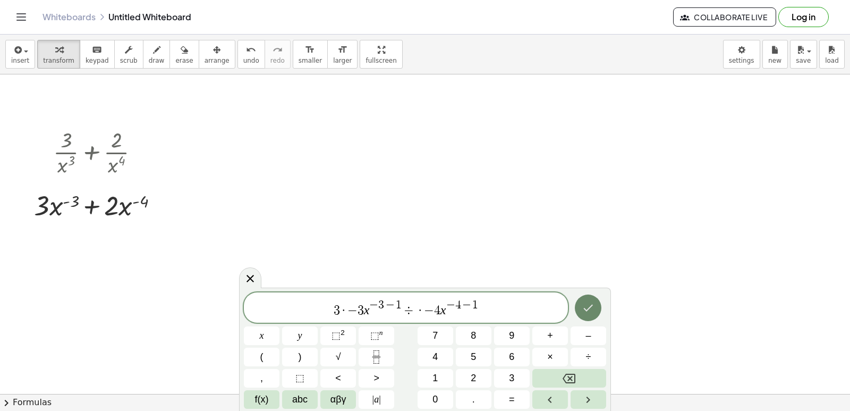
click at [584, 310] on icon "Done" at bounding box center [588, 307] width 13 height 13
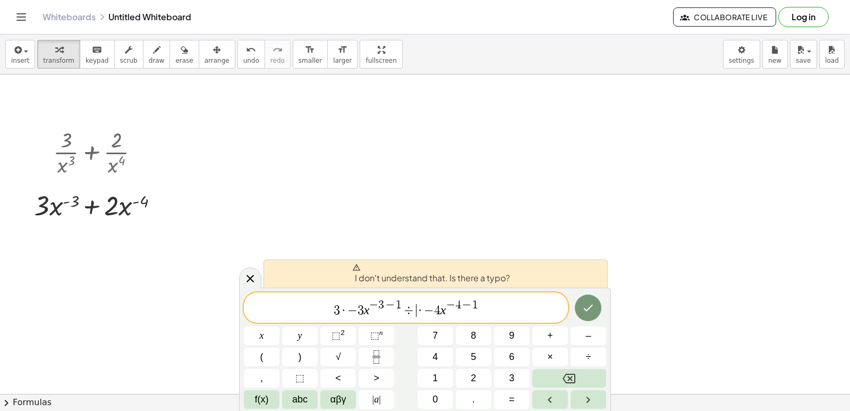
click at [412, 310] on span "÷" at bounding box center [409, 310] width 15 height 13
click at [548, 372] on button "Backspace" at bounding box center [569, 378] width 74 height 19
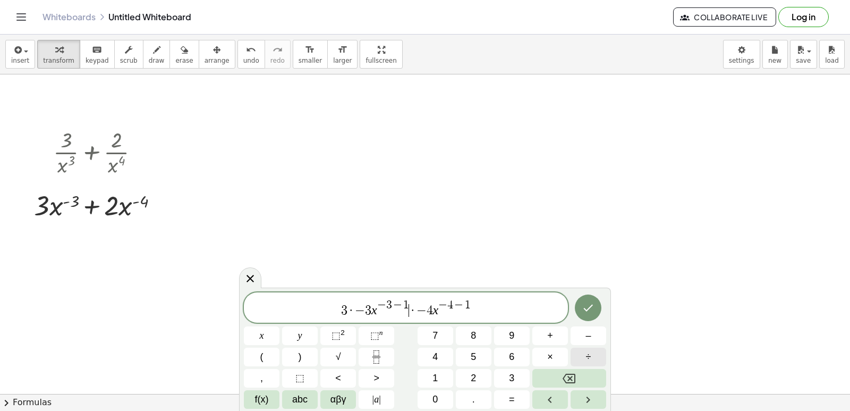
click at [601, 356] on button "÷" at bounding box center [589, 356] width 36 height 19
click at [563, 372] on icon "Backspace" at bounding box center [569, 378] width 13 height 13
click at [549, 342] on span "+" at bounding box center [550, 335] width 6 height 14
click at [596, 313] on button "Done" at bounding box center [588, 307] width 27 height 27
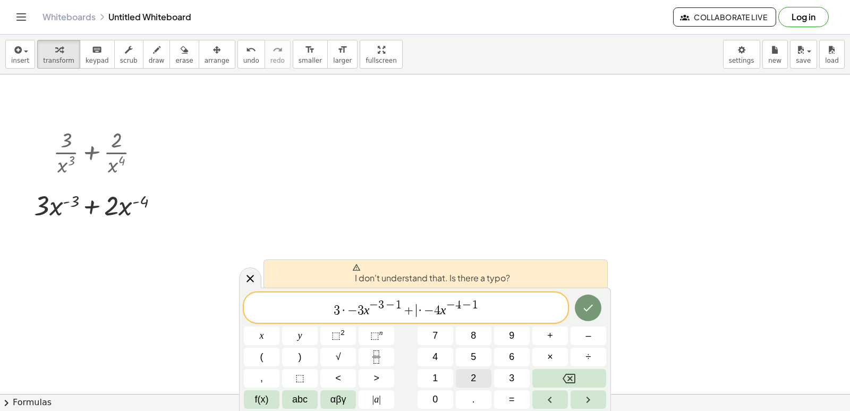
click at [483, 373] on button "2" at bounding box center [474, 378] width 36 height 19
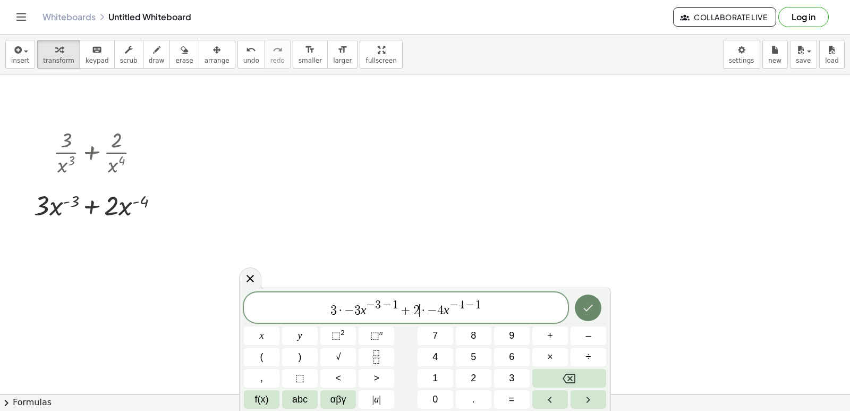
click at [590, 306] on icon "Done" at bounding box center [588, 307] width 13 height 13
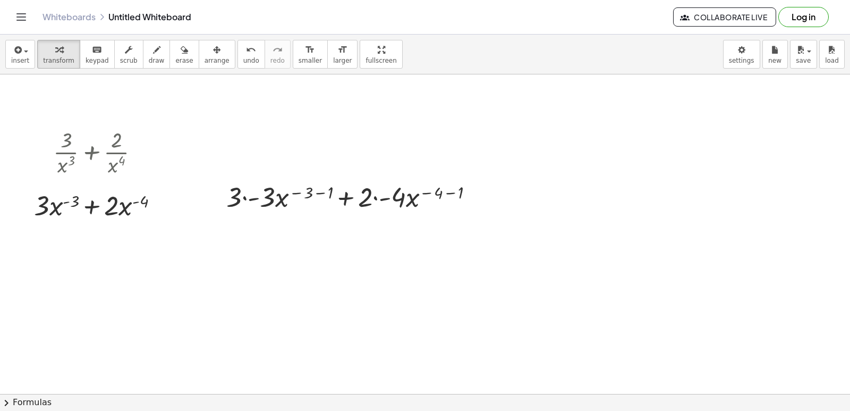
click at [211, 55] on button "arrange" at bounding box center [217, 54] width 37 height 29
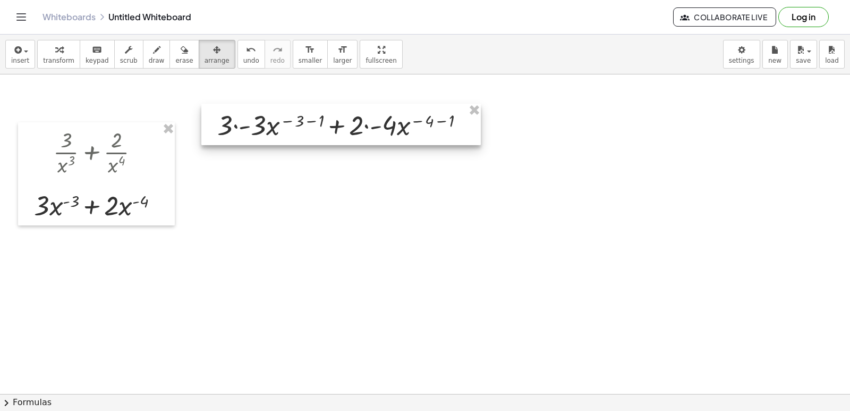
drag, startPoint x: 328, startPoint y: 184, endPoint x: 319, endPoint y: 113, distance: 72.3
click at [319, 113] on div at bounding box center [340, 124] width 279 height 41
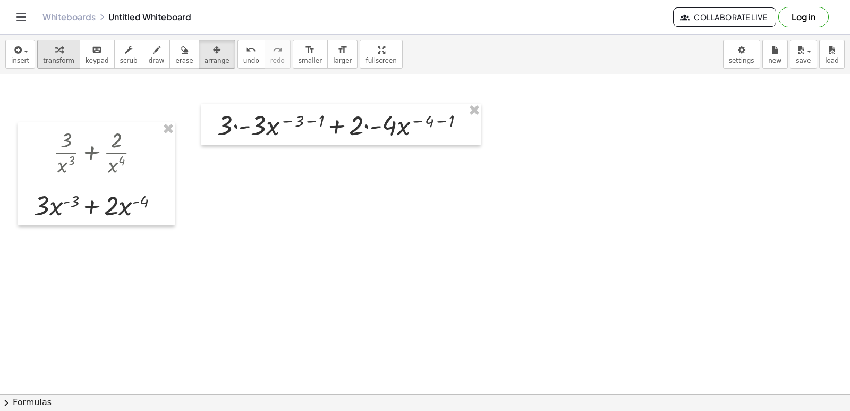
click at [63, 58] on span "transform" at bounding box center [58, 60] width 31 height 7
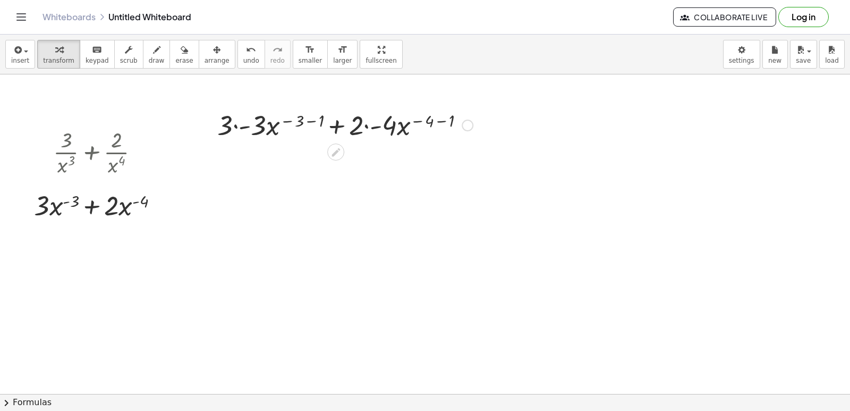
click at [236, 126] on div at bounding box center [345, 124] width 266 height 36
click at [299, 157] on div at bounding box center [345, 160] width 266 height 36
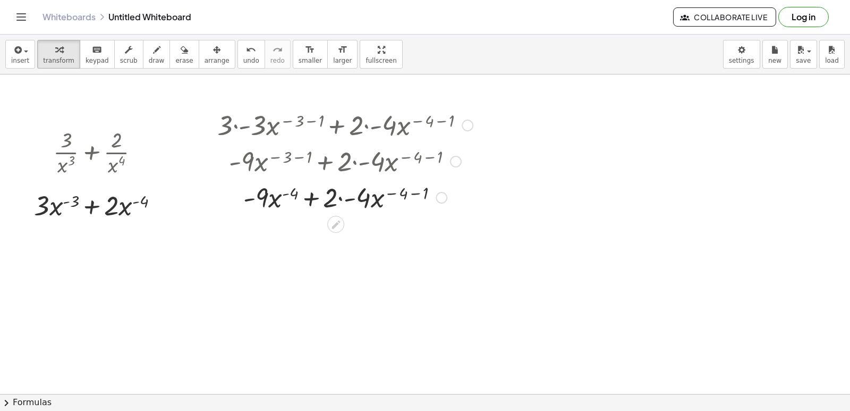
drag, startPoint x: 427, startPoint y: 158, endPoint x: 425, endPoint y: 164, distance: 5.5
click at [425, 163] on div at bounding box center [345, 160] width 294 height 36
click at [430, 157] on div at bounding box center [345, 160] width 294 height 36
click at [416, 192] on div at bounding box center [345, 197] width 266 height 36
click at [355, 197] on div at bounding box center [345, 197] width 266 height 36
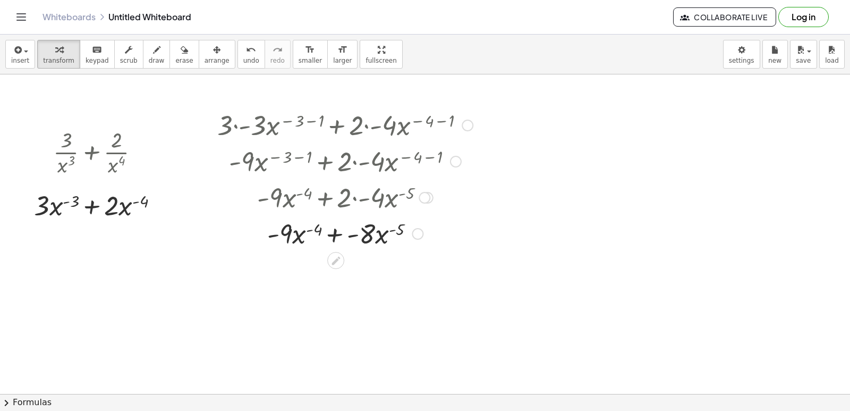
click at [335, 232] on div at bounding box center [345, 233] width 266 height 36
click at [318, 266] on div at bounding box center [345, 269] width 266 height 36
drag, startPoint x: 307, startPoint y: 267, endPoint x: 315, endPoint y: 269, distance: 8.8
click at [316, 269] on div at bounding box center [345, 269] width 266 height 36
click at [296, 270] on div at bounding box center [345, 269] width 266 height 36
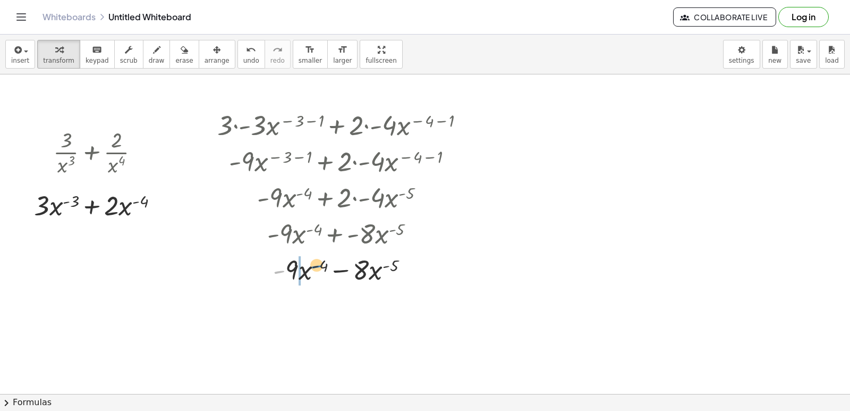
drag, startPoint x: 282, startPoint y: 271, endPoint x: 319, endPoint y: 266, distance: 37.6
click at [319, 266] on div at bounding box center [345, 269] width 266 height 36
click at [237, 68] on button "undo undo" at bounding box center [251, 54] width 28 height 29
